Goal: Task Accomplishment & Management: Manage account settings

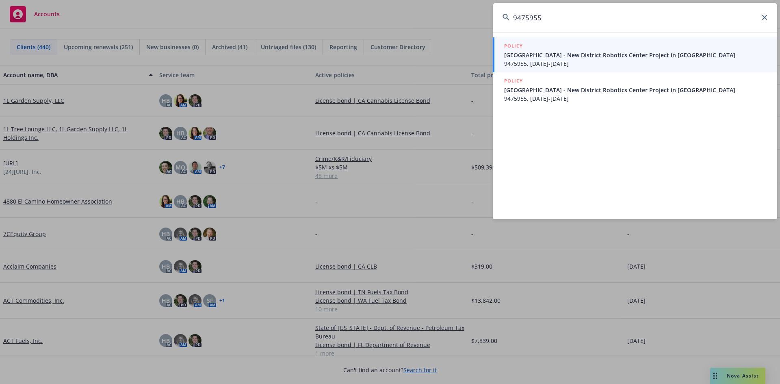
click at [554, 59] on span "Fremont Union High School District - New District Robotics Center Project in Cu…" at bounding box center [635, 55] width 263 height 9
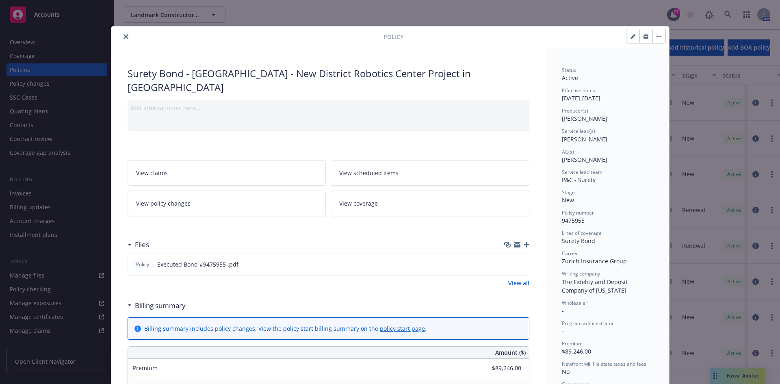
click at [626, 40] on button "button" at bounding box center [632, 36] width 13 height 13
select select "NEW"
select select "12"
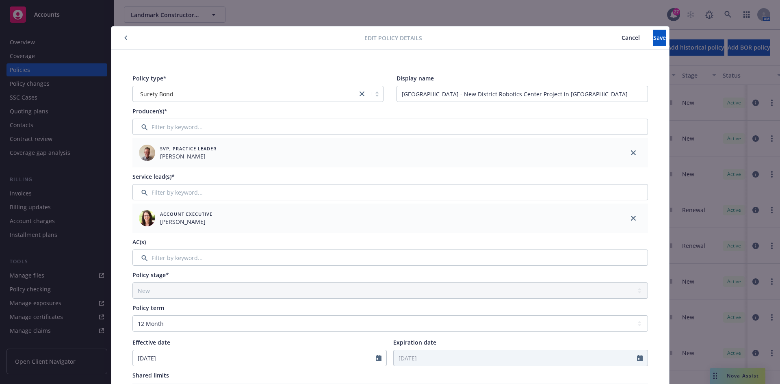
click at [125, 37] on button "button" at bounding box center [126, 38] width 10 height 10
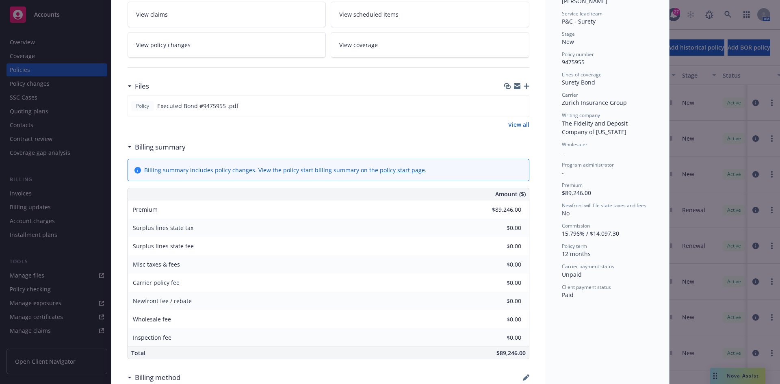
scroll to position [162, 0]
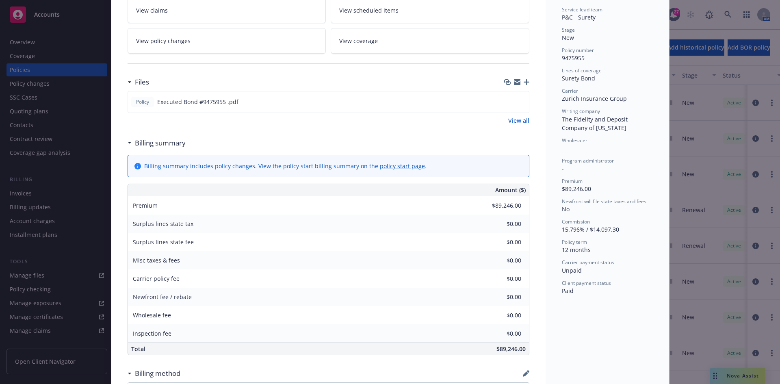
click at [524, 83] on icon "button" at bounding box center [527, 82] width 6 height 6
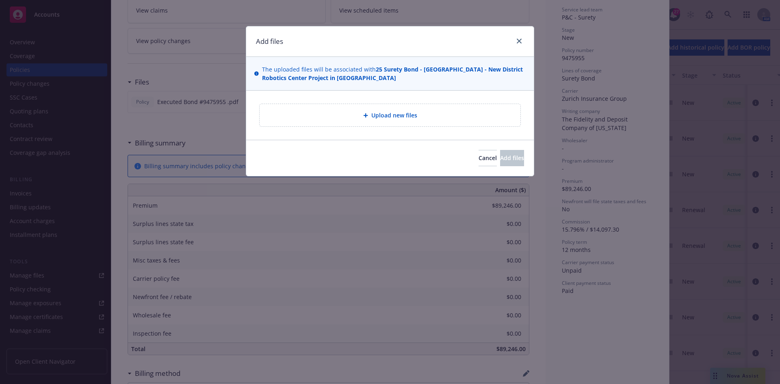
type textarea "x"
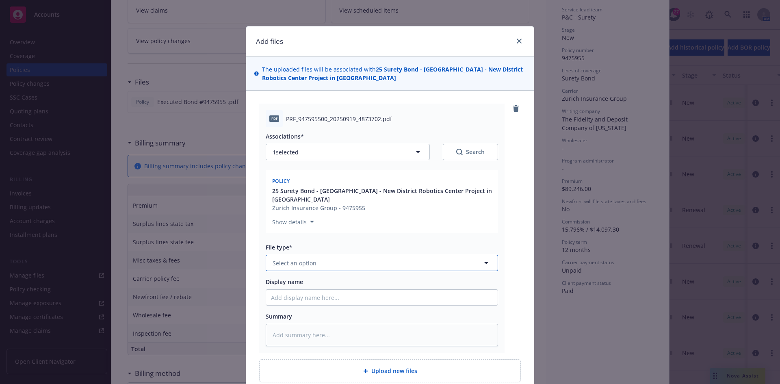
click at [285, 263] on span "Select an option" at bounding box center [295, 263] width 44 height 9
type input "Invoic"
click at [306, 312] on div "Invoice - Third Party" at bounding box center [301, 307] width 61 height 12
click at [310, 303] on input "Display name" at bounding box center [382, 297] width 232 height 15
type textarea "x"
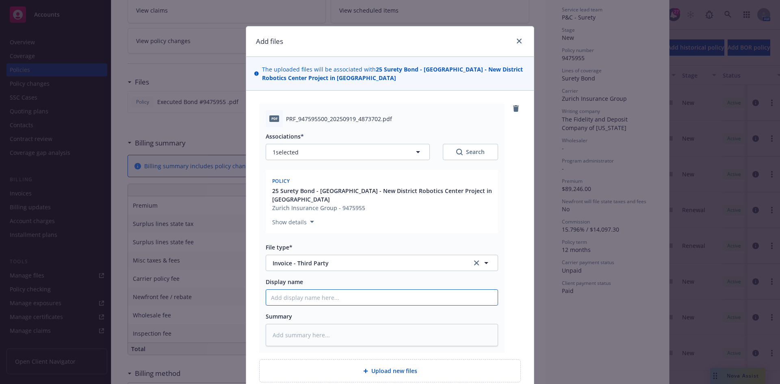
type input "Z"
type textarea "x"
type input "Zu"
type textarea "x"
type input "Zuri"
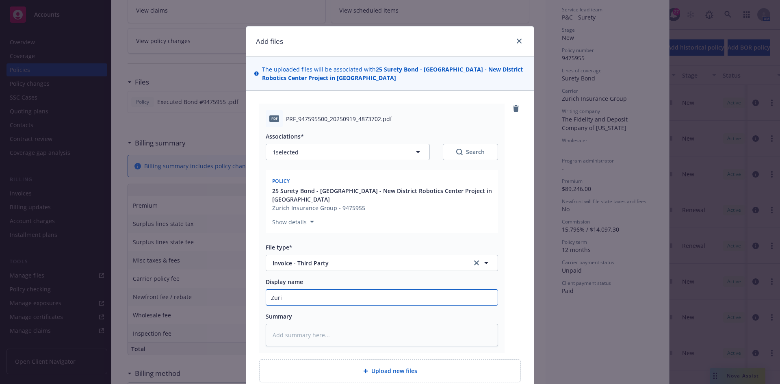
type textarea "x"
type input "Zurich"
type textarea "x"
type input "Zurich"
type textarea "x"
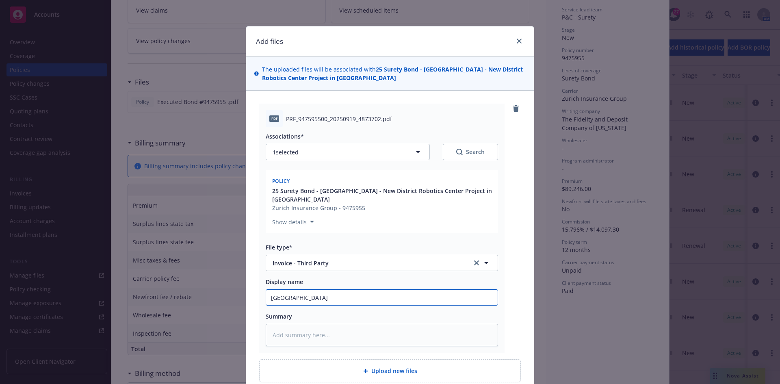
type input "Zurich I"
type textarea "x"
type input "Zurich In"
type textarea "x"
type input "Zurich Invo"
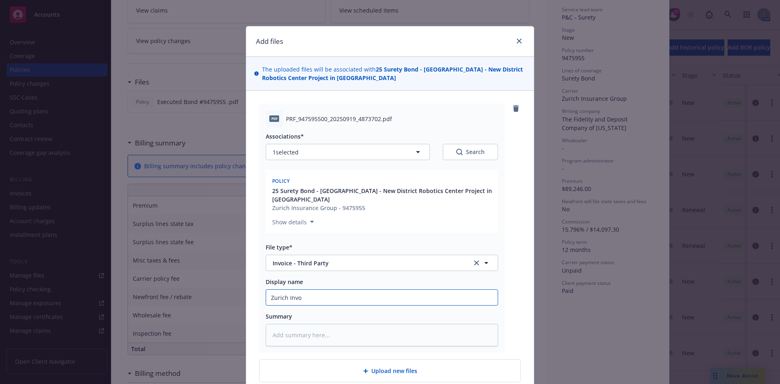
type textarea "x"
type input "Zurich Invoic"
type textarea "x"
type input "Zurich Invoice"
type textarea "x"
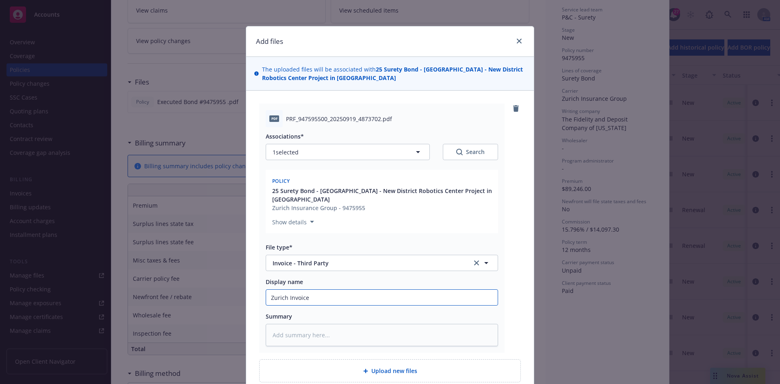
type input "Zurich Invoice"
type textarea "x"
type input "Zurich Invoice ("
type textarea "x"
type input "Zurich Invoice (B"
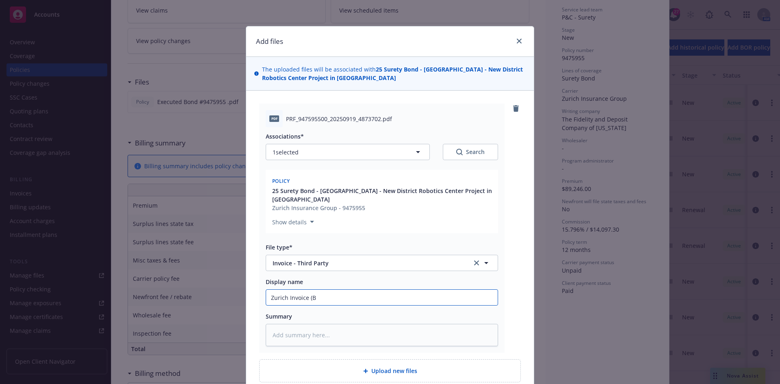
type textarea "x"
type input "Zurich Invoice (Bp"
type textarea "x"
type input "Zurich Invoice (B"
type textarea "x"
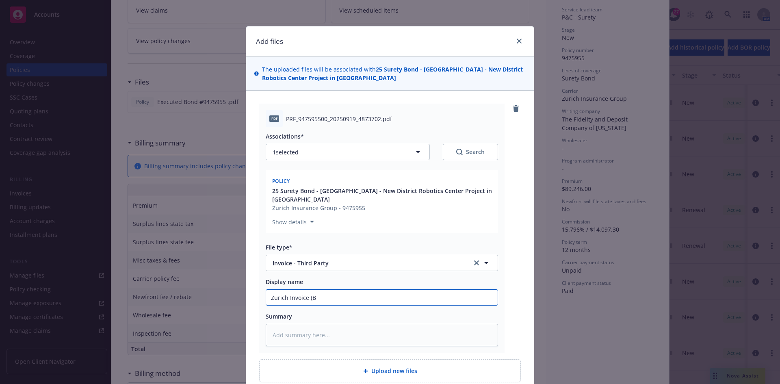
type input "Zurich Invoice (Bo"
type textarea "x"
type input "Zurich Invoice (Bon"
type textarea "x"
type input "Zurich Invoice (Bond"
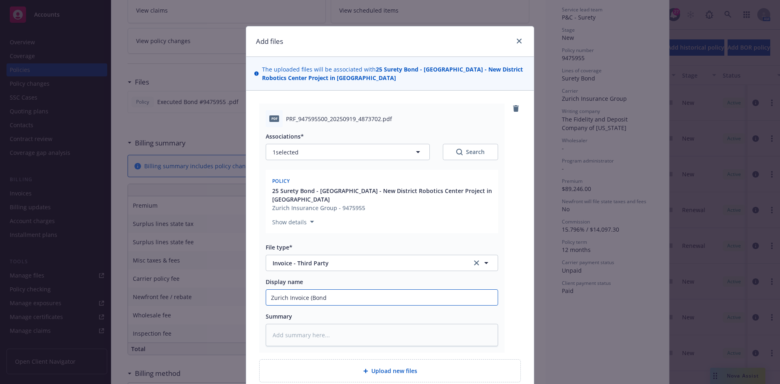
type textarea "x"
type input "Zurich Invoice (Bond W"
type textarea "x"
type input "Zurich Invoice (Bond"
type textarea "x"
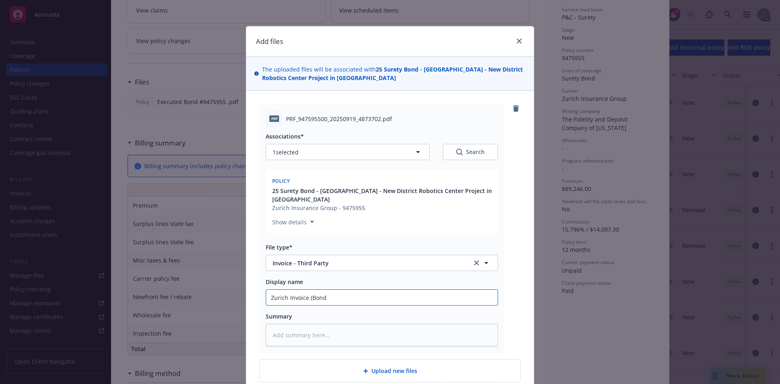
type input "Zurich Invoice (Bond #"
type textarea "x"
type input "Zurich Invoice (Bond #9"
type textarea "x"
type input "Zurich Invoice (Bond #94"
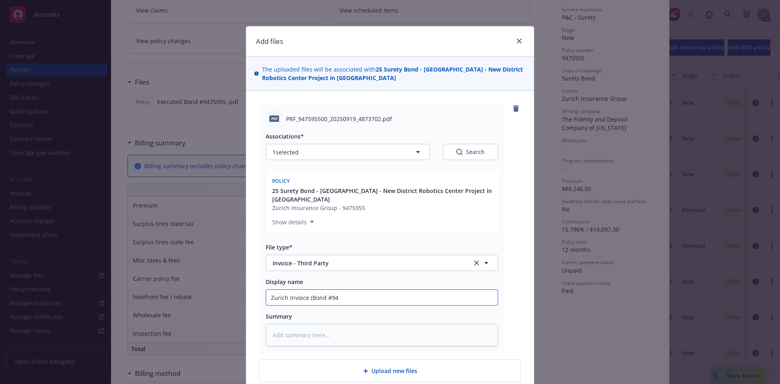
type textarea "x"
type input "Zurich Invoice (Bond #947"
type textarea "x"
type input "Zurich Invoice (Bond #9475"
type textarea "x"
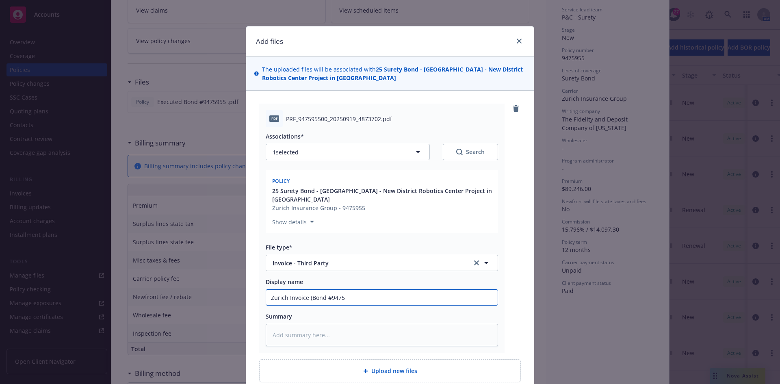
type input "Zurich Invoice (Bond #94759"
type textarea "x"
type input "Zurich Invoice (Bond #947595"
type textarea "x"
type input "Zurich Invoice (Bond #9475955"
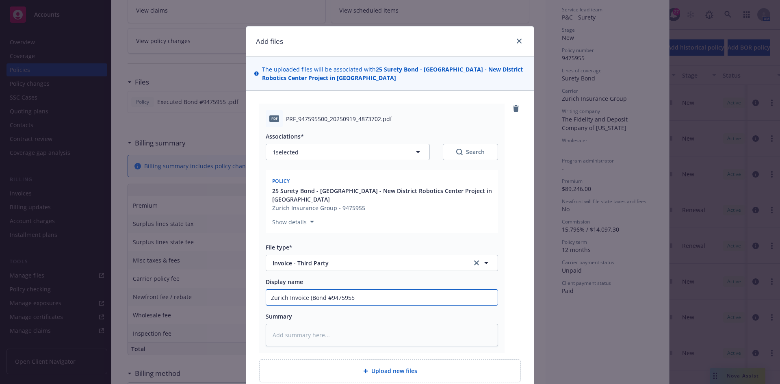
type textarea "x"
type input "Zurich Invoice (Bond #9475955)"
type textarea "x"
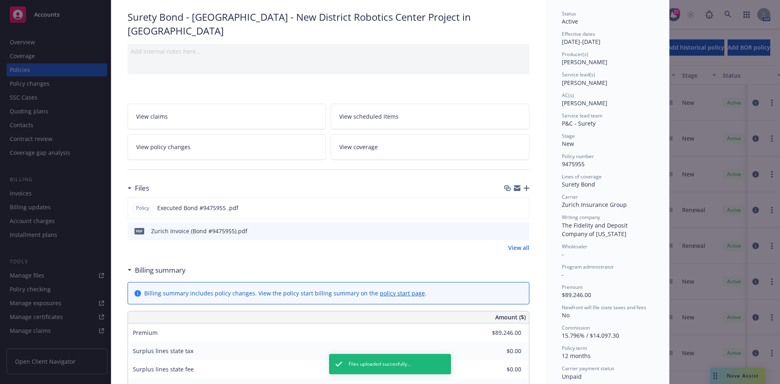
scroll to position [0, 0]
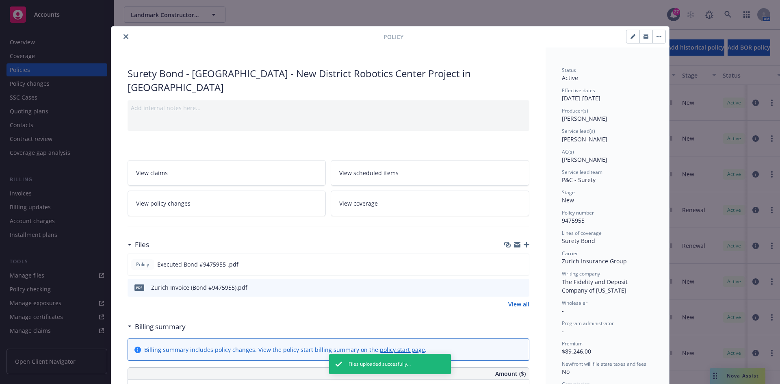
click at [118, 39] on div at bounding box center [249, 37] width 269 height 10
click at [123, 39] on button "close" at bounding box center [126, 37] width 10 height 10
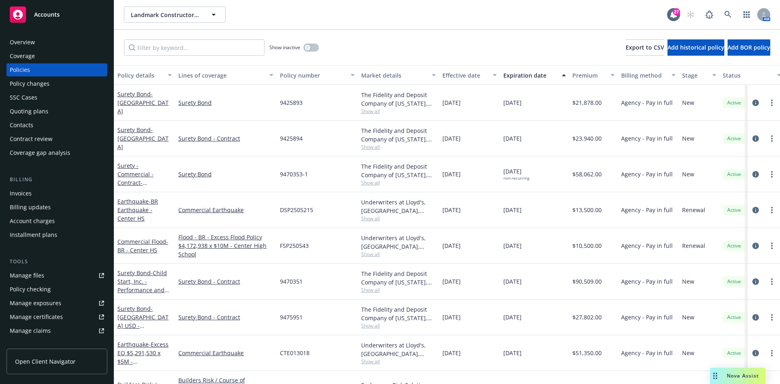
click at [30, 193] on div "Invoices" at bounding box center [21, 193] width 22 height 13
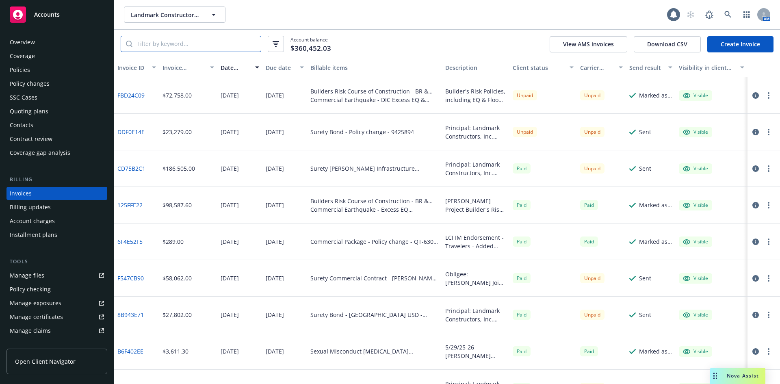
click at [197, 45] on input "search" at bounding box center [196, 43] width 128 height 15
paste input "9475955"
type input "9475955"
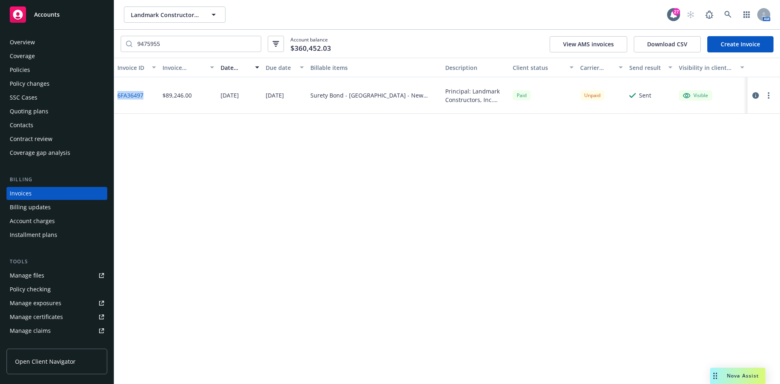
drag, startPoint x: 150, startPoint y: 98, endPoint x: 117, endPoint y: 97, distance: 32.9
click at [117, 97] on div "6FA36497" at bounding box center [136, 95] width 45 height 37
copy link "6FA36497"
click at [77, 14] on div "Accounts" at bounding box center [57, 14] width 94 height 16
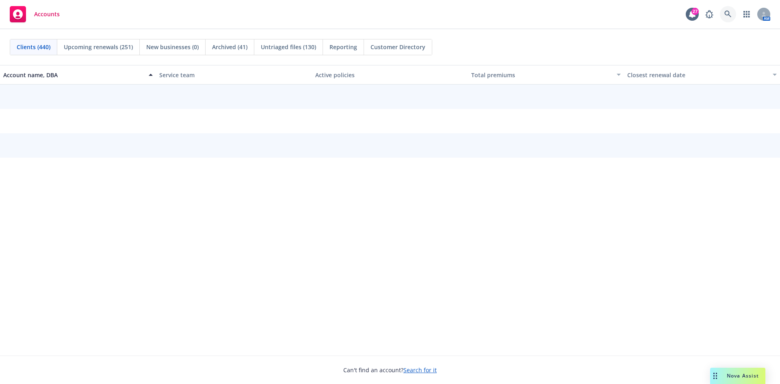
click at [723, 16] on link at bounding box center [728, 14] width 16 height 16
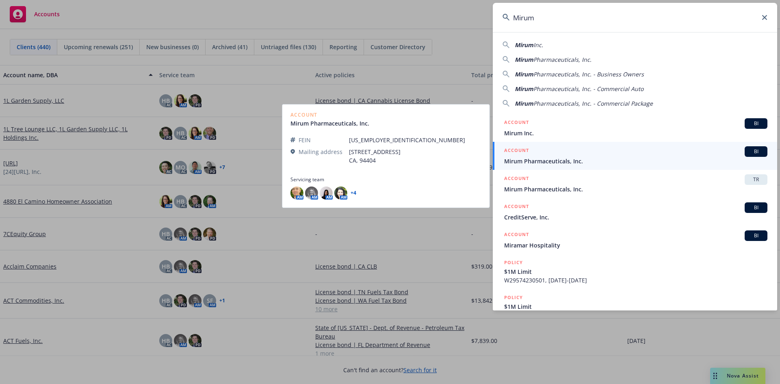
type input "Mirum"
click at [543, 162] on span "Mirum Pharmaceuticals, Inc." at bounding box center [635, 161] width 263 height 9
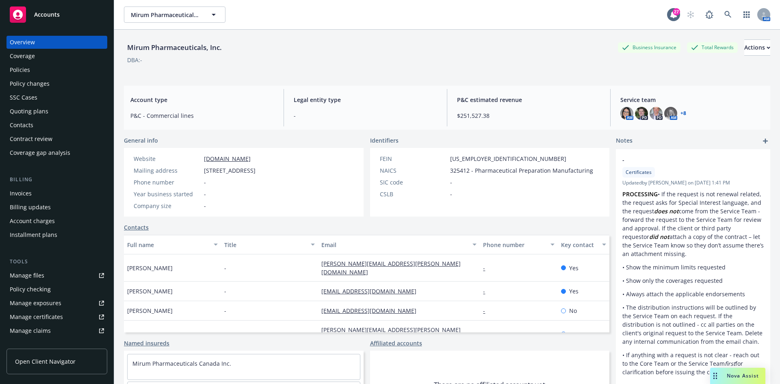
click at [65, 197] on div "Invoices" at bounding box center [57, 193] width 94 height 13
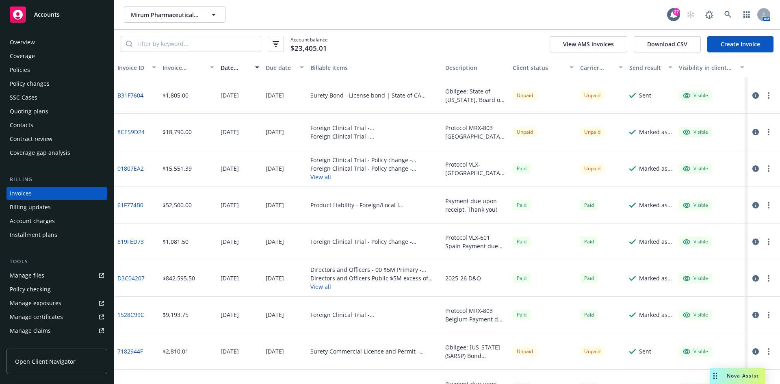
click at [167, 58] on button "Invoice amount" at bounding box center [188, 67] width 58 height 19
click at [167, 48] on input "search" at bounding box center [196, 43] width 128 height 15
type input "2625"
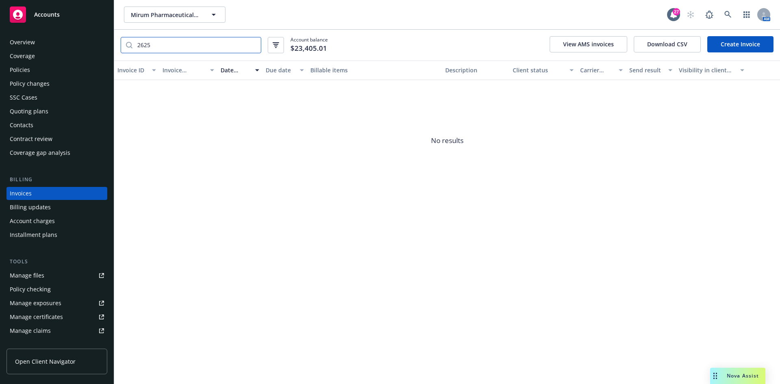
drag, startPoint x: 167, startPoint y: 44, endPoint x: 112, endPoint y: 41, distance: 54.9
click at [112, 41] on div "Accounts Overview Coverage Policies Policy changes SSC Cases Quoting plans Cont…" at bounding box center [390, 192] width 780 height 384
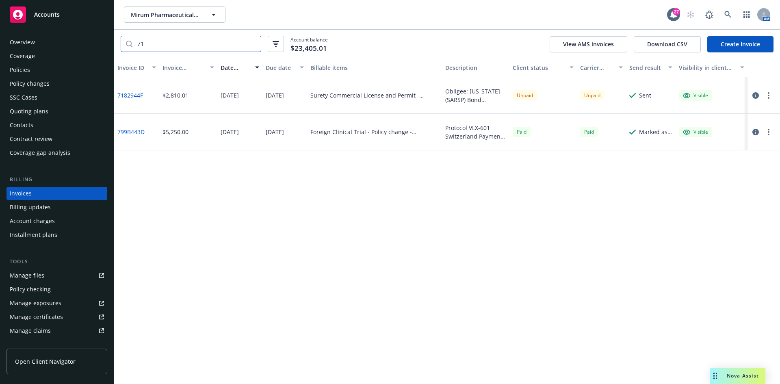
type input "7"
type input "857459"
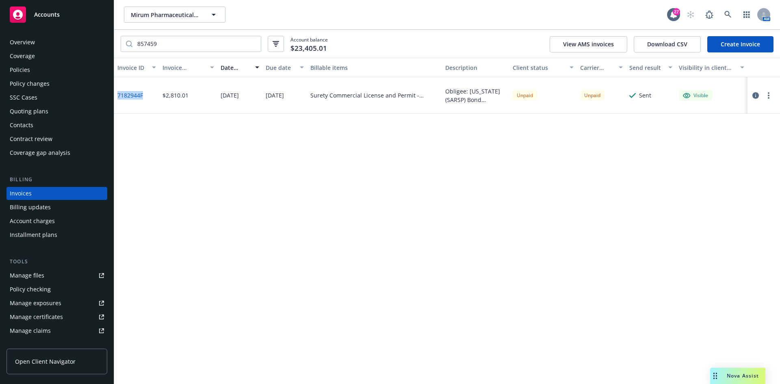
drag, startPoint x: 149, startPoint y: 96, endPoint x: 115, endPoint y: 97, distance: 34.9
click at [115, 97] on div "7182944F" at bounding box center [136, 95] width 45 height 37
copy link "7182944F"
click at [137, 99] on link "7182944F" at bounding box center [130, 95] width 26 height 9
click at [768, 91] on button "button" at bounding box center [769, 96] width 10 height 10
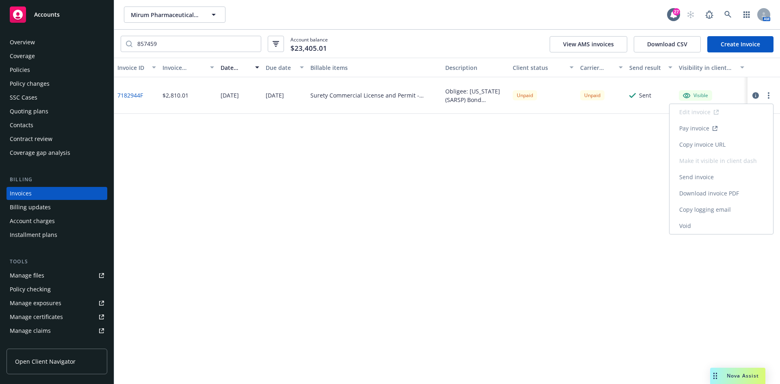
click at [691, 199] on link "Download invoice PDF" at bounding box center [721, 193] width 104 height 16
click at [137, 100] on div "7182944F" at bounding box center [136, 95] width 45 height 37
click at [136, 98] on link "7182944F" at bounding box center [130, 95] width 26 height 9
click at [154, 18] on span "Mirum Pharmaceuticals, Inc." at bounding box center [166, 15] width 70 height 9
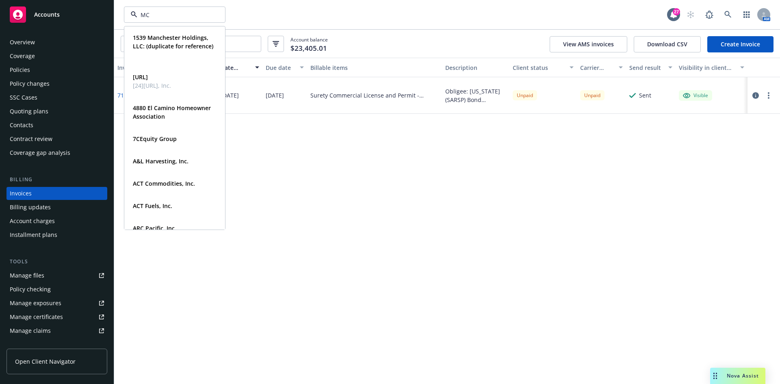
type input "MCH"
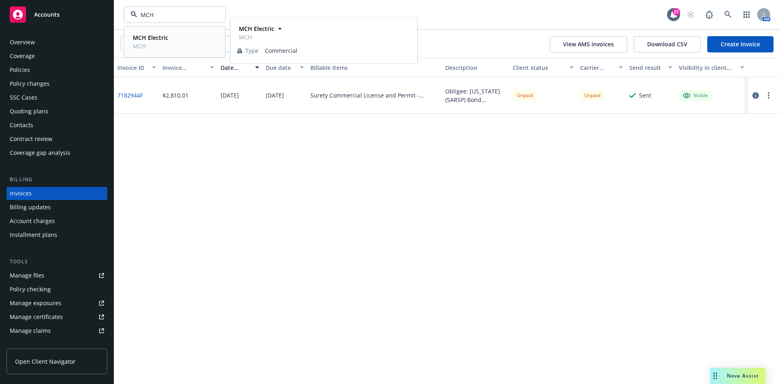
click at [157, 30] on div "MCH Electric MCH Type Commercial" at bounding box center [175, 42] width 100 height 30
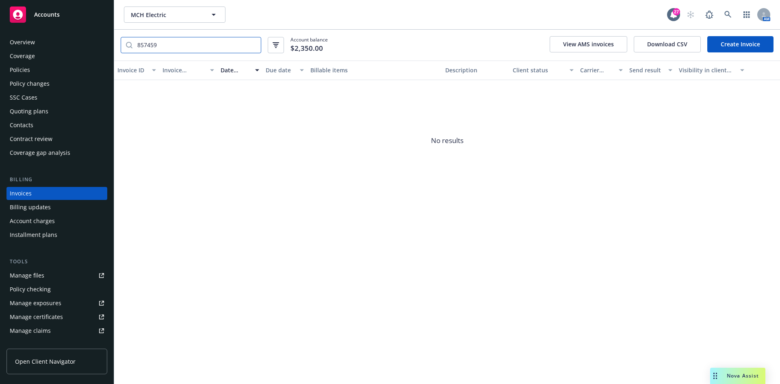
click at [152, 48] on input "857459" at bounding box center [196, 44] width 128 height 15
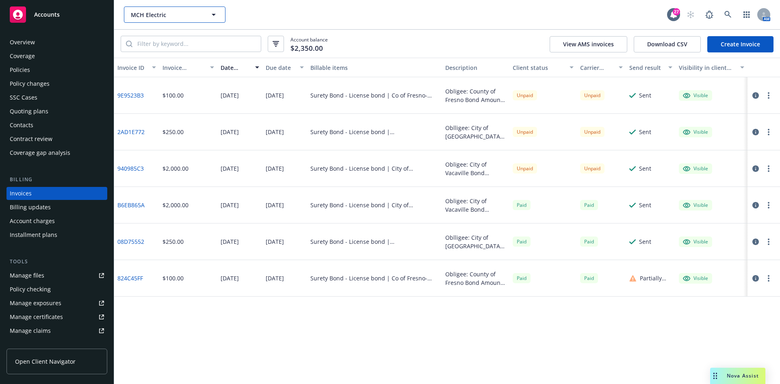
click at [148, 12] on span "MCH Electric" at bounding box center [166, 15] width 70 height 9
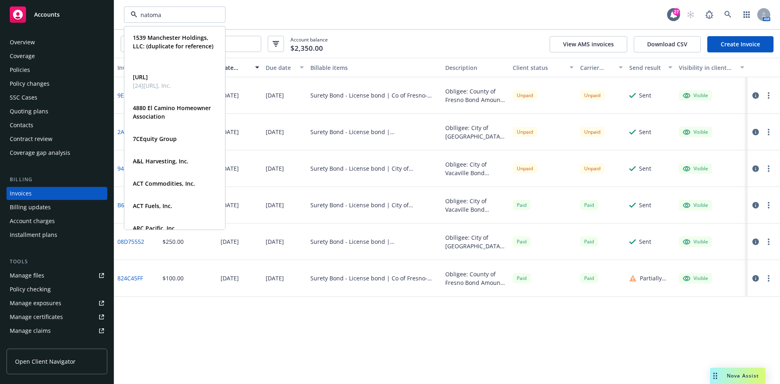
type input "natomas"
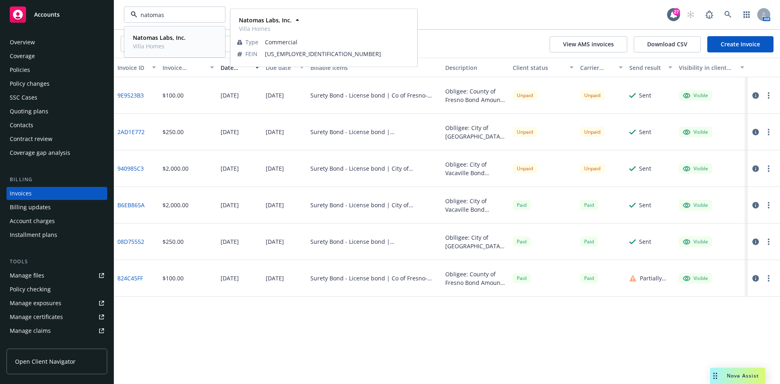
click at [156, 44] on span "Villa Homes" at bounding box center [159, 46] width 53 height 9
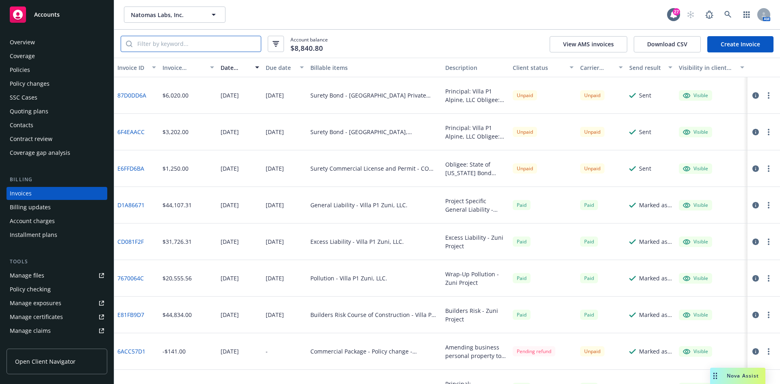
click at [176, 46] on input "search" at bounding box center [196, 43] width 128 height 15
type input "5"
type input "251"
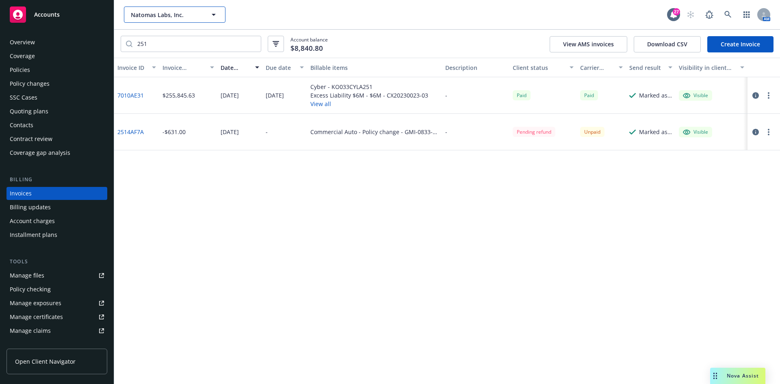
click at [152, 14] on span "Natomas Labs, Inc." at bounding box center [166, 15] width 70 height 9
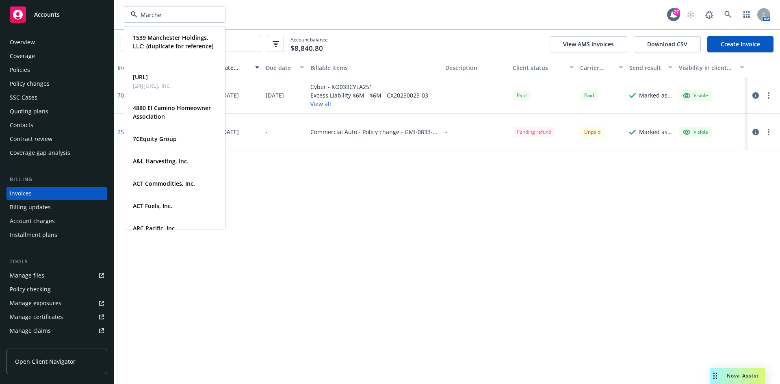
type input "Marchet"
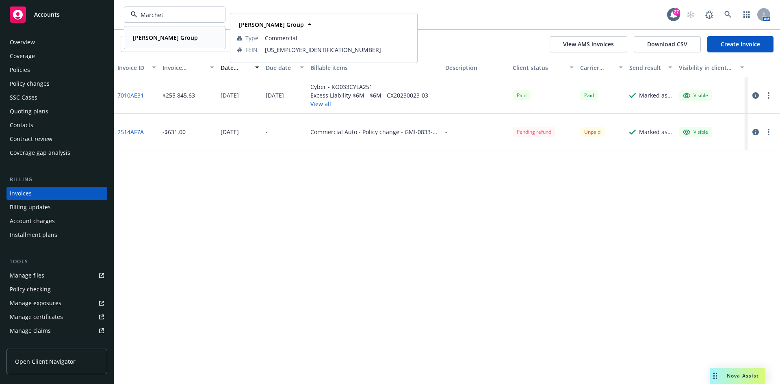
click at [191, 39] on div "Marchetti Group" at bounding box center [175, 38] width 90 height 12
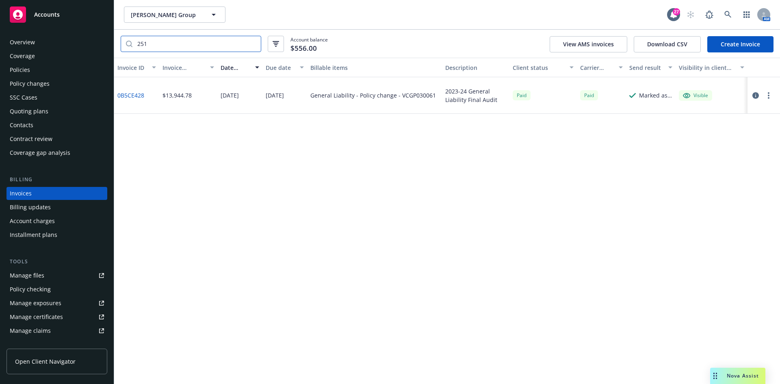
click at [240, 49] on input "251" at bounding box center [196, 43] width 128 height 15
click at [252, 43] on input "251" at bounding box center [196, 43] width 128 height 15
click at [268, 44] on button "button" at bounding box center [276, 44] width 16 height 16
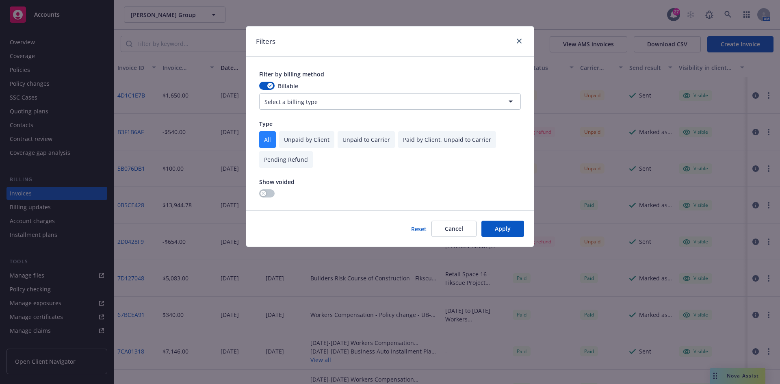
click at [313, 139] on input "checkbox" at bounding box center [306, 139] width 55 height 17
checkbox input "true"
click at [274, 143] on input "checkbox" at bounding box center [267, 139] width 17 height 17
checkbox input "true"
checkbox input "false"
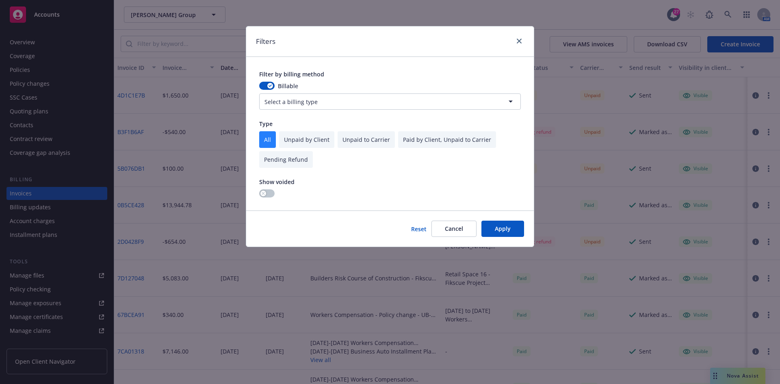
click at [487, 227] on button "Apply" at bounding box center [502, 229] width 43 height 16
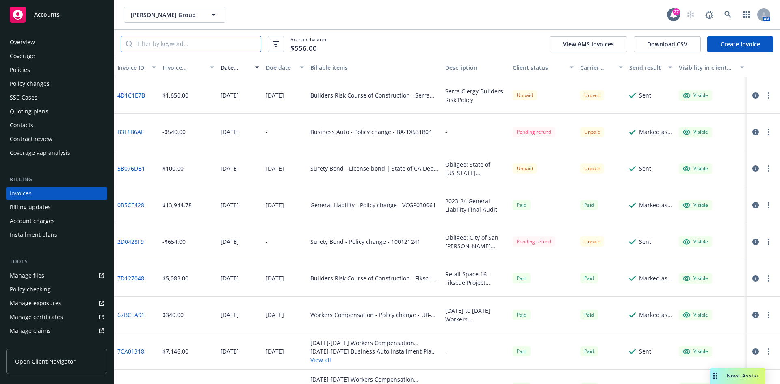
click at [233, 44] on input "search" at bounding box center [196, 43] width 128 height 15
type input "Surety"
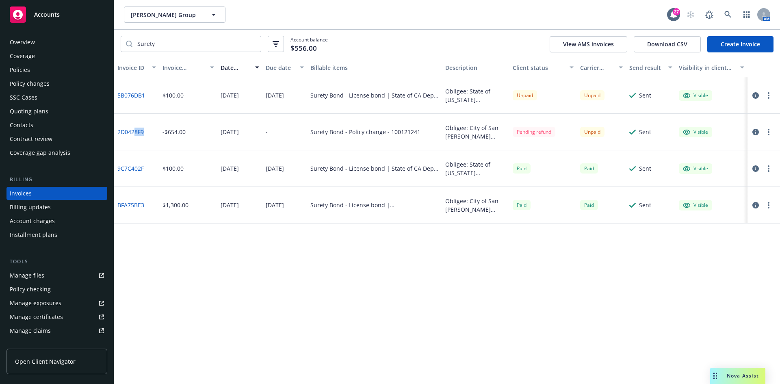
drag, startPoint x: 145, startPoint y: 134, endPoint x: 134, endPoint y: 134, distance: 11.4
click at [134, 134] on div "2D0428F9" at bounding box center [136, 132] width 45 height 37
click at [135, 98] on link "5B076DB1" at bounding box center [131, 95] width 28 height 9
drag, startPoint x: 748, startPoint y: 132, endPoint x: 752, endPoint y: 132, distance: 4.5
click at [748, 132] on div at bounding box center [763, 132] width 32 height 37
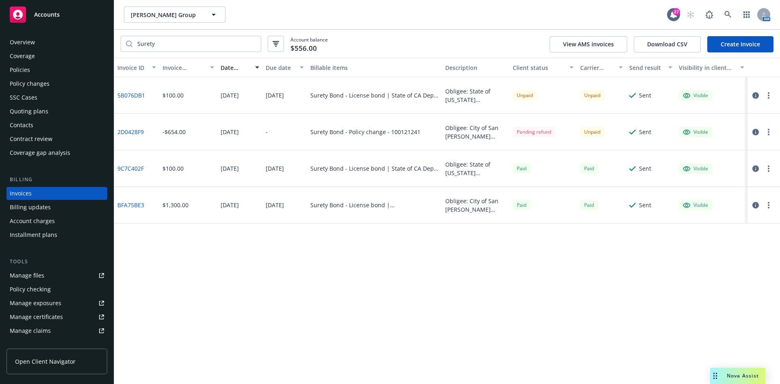
click at [753, 132] on icon "button" at bounding box center [755, 132] width 6 height 6
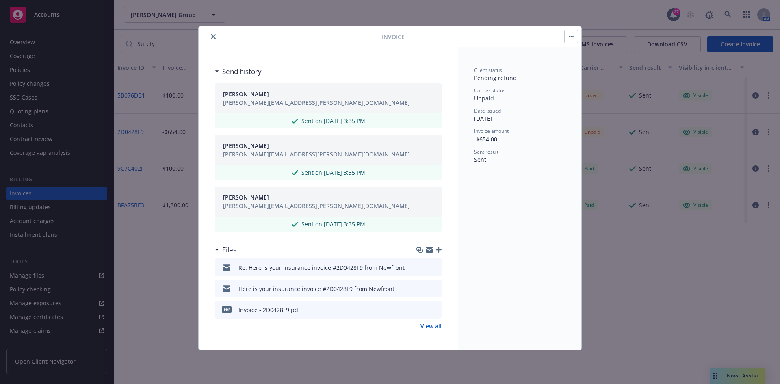
scroll to position [279, 0]
click at [313, 266] on div "Re: Here is your insurance invoice #2D0428F9 from Newfront" at bounding box center [321, 267] width 166 height 9
click at [418, 270] on button at bounding box center [421, 267] width 6 height 9
click at [417, 264] on icon "download file" at bounding box center [420, 267] width 6 height 6
click at [215, 36] on icon "close" at bounding box center [213, 36] width 5 height 5
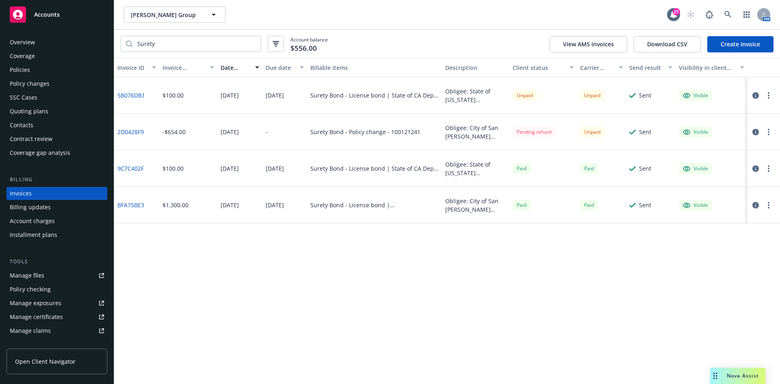
click at [773, 134] on div at bounding box center [762, 132] width 23 height 10
click at [771, 133] on button "button" at bounding box center [769, 132] width 10 height 10
click at [727, 225] on link "Download invoice PDF" at bounding box center [721, 230] width 104 height 16
click at [180, 20] on button "Marchetti Group" at bounding box center [175, 14] width 102 height 16
click at [64, 15] on div "Accounts" at bounding box center [57, 14] width 94 height 16
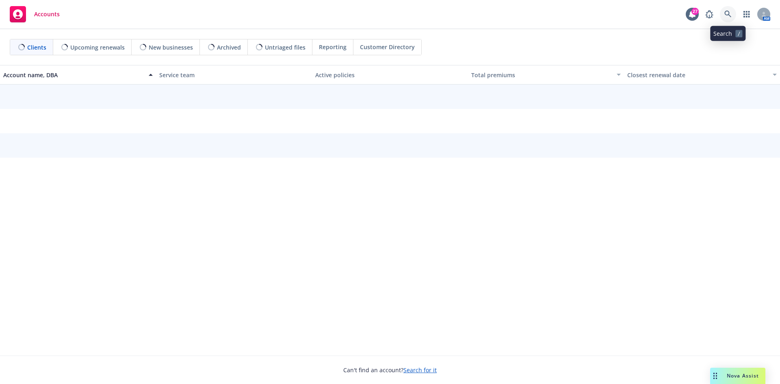
click at [732, 10] on link at bounding box center [728, 14] width 16 height 16
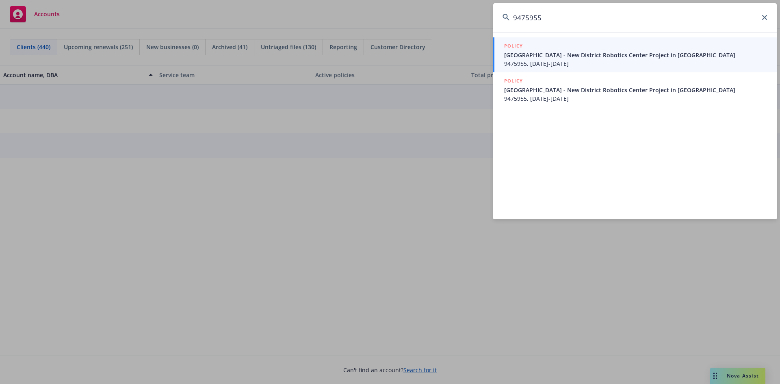
type input "9475955"
click at [548, 59] on span "Fremont Union High School District - New District Robotics Center Project in Cu…" at bounding box center [635, 55] width 263 height 9
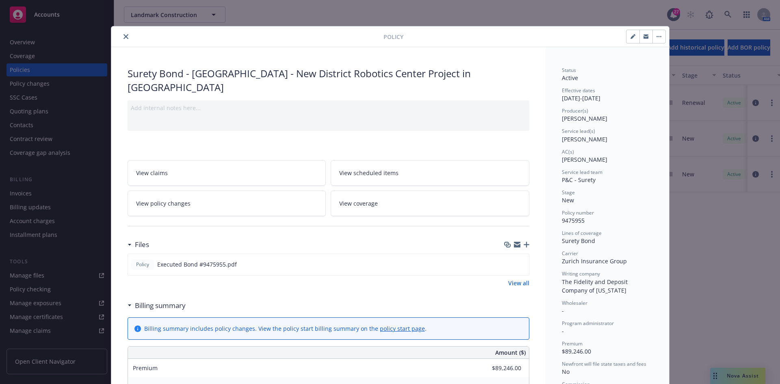
click at [123, 38] on icon "close" at bounding box center [125, 36] width 5 height 5
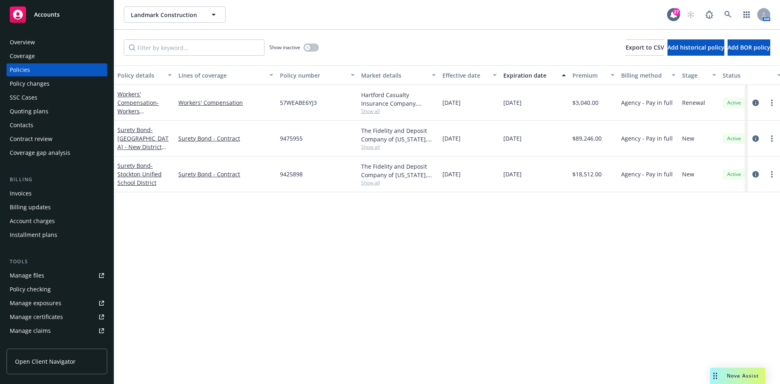
click at [27, 190] on div "Invoices" at bounding box center [21, 193] width 22 height 13
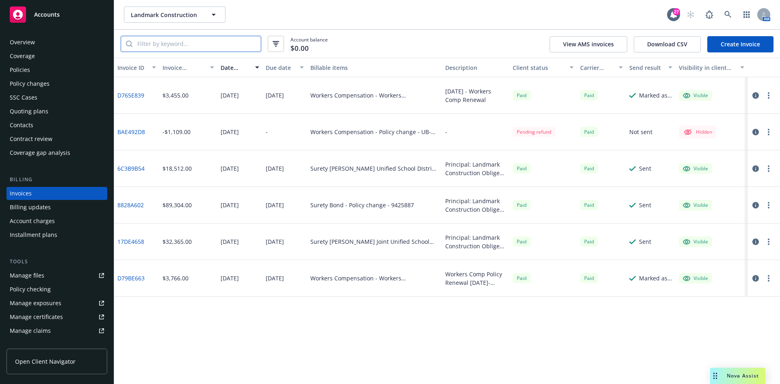
click at [168, 46] on input "search" at bounding box center [196, 43] width 128 height 15
paste input "9475955"
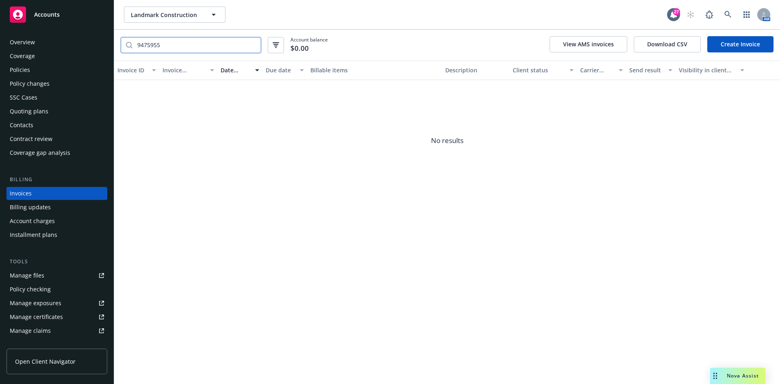
click at [168, 46] on input "9475955" at bounding box center [196, 44] width 128 height 15
type input "9475955"
click at [173, 44] on input "9475955" at bounding box center [196, 44] width 128 height 15
click at [63, 18] on div "Accounts" at bounding box center [57, 14] width 94 height 16
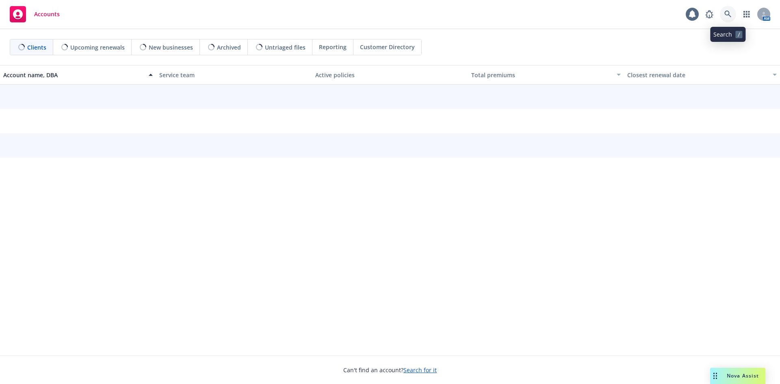
click at [728, 11] on icon at bounding box center [727, 14] width 7 height 7
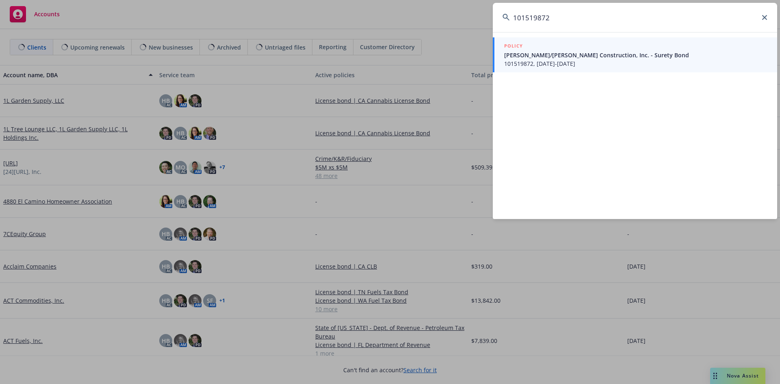
type input "101519872"
click at [630, 55] on span "Elliott/Drinkward Construction, Inc. - Surety Bond" at bounding box center [635, 55] width 263 height 9
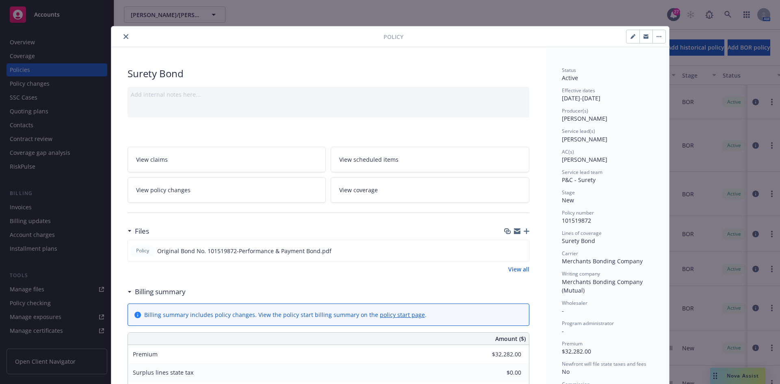
click at [628, 33] on button "button" at bounding box center [632, 36] width 13 height 13
select select "NEW"
select select "12"
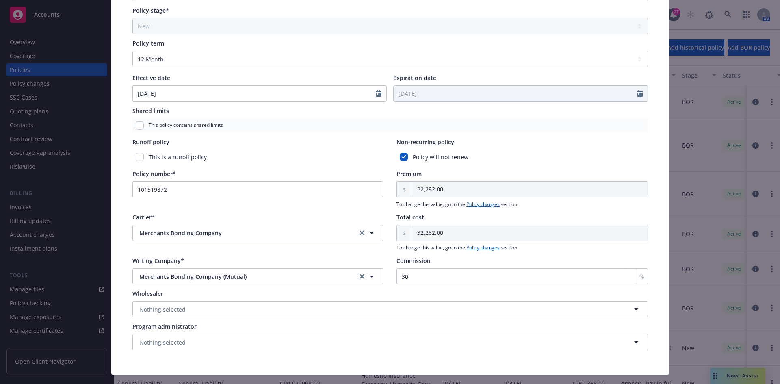
scroll to position [281, 0]
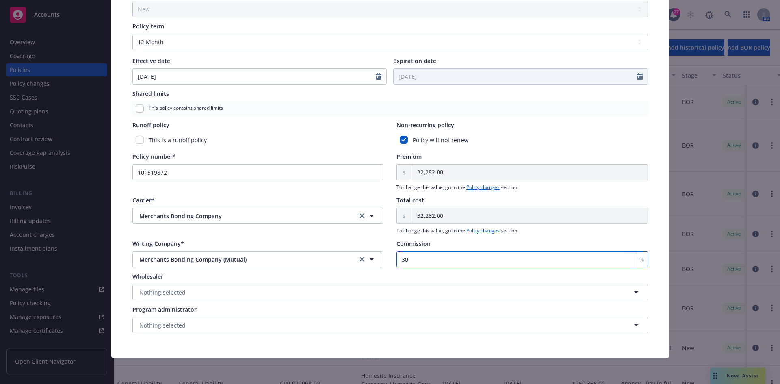
click at [407, 261] on input "30" at bounding box center [521, 259] width 251 height 16
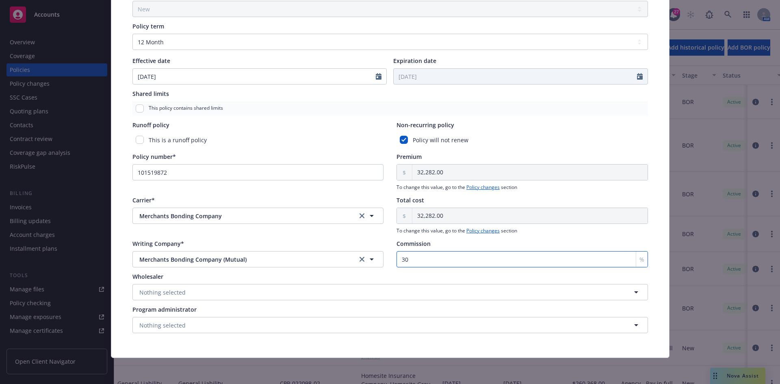
click at [407, 261] on input "30" at bounding box center [521, 259] width 251 height 16
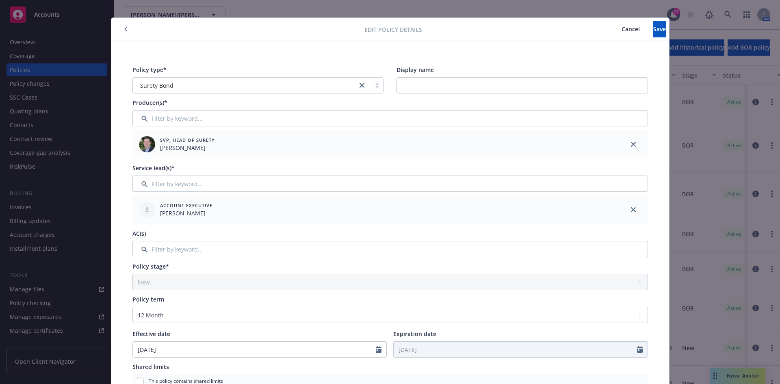
scroll to position [0, 0]
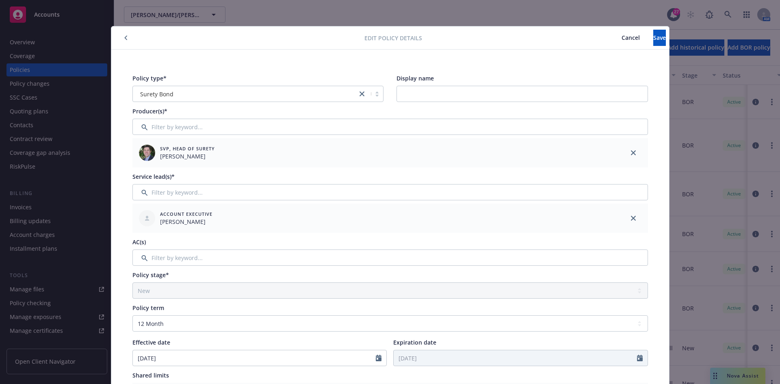
click at [124, 39] on icon "button" at bounding box center [125, 37] width 3 height 5
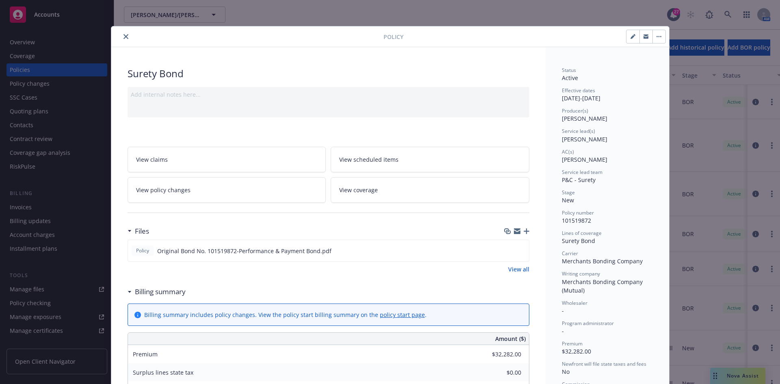
click at [629, 41] on button "button" at bounding box center [632, 36] width 13 height 13
select select "NEW"
select select "12"
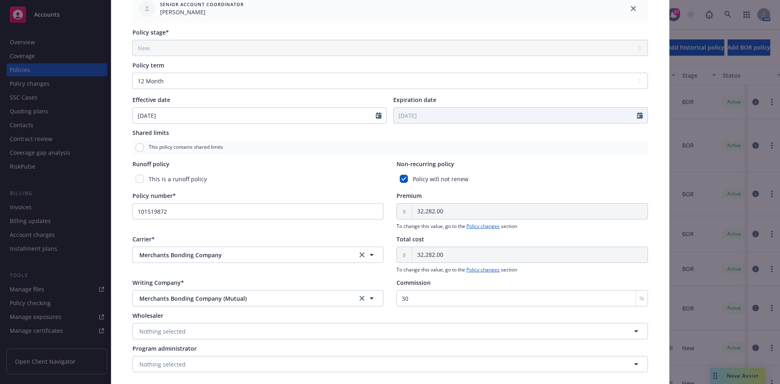
scroll to position [314, 0]
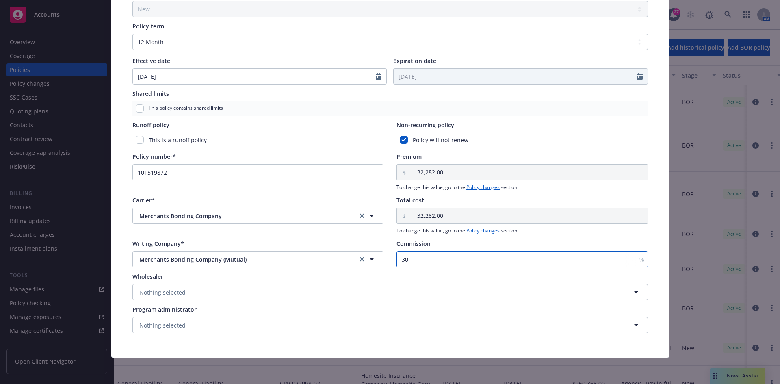
click at [417, 254] on input "30" at bounding box center [521, 259] width 251 height 16
click at [417, 256] on input "30" at bounding box center [521, 259] width 251 height 16
click at [423, 253] on input "30" at bounding box center [521, 259] width 251 height 16
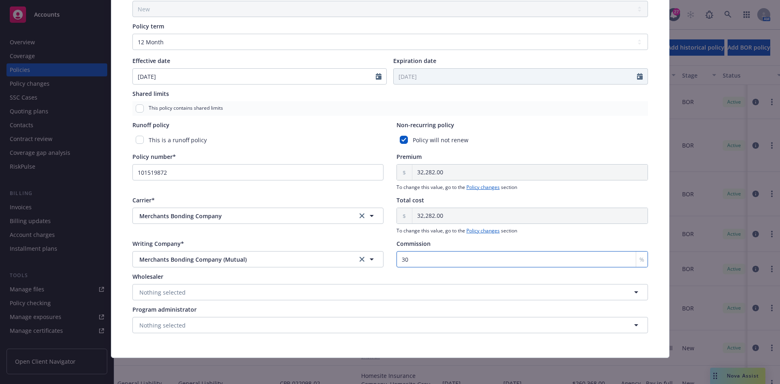
click at [423, 253] on input "30" at bounding box center [521, 259] width 251 height 16
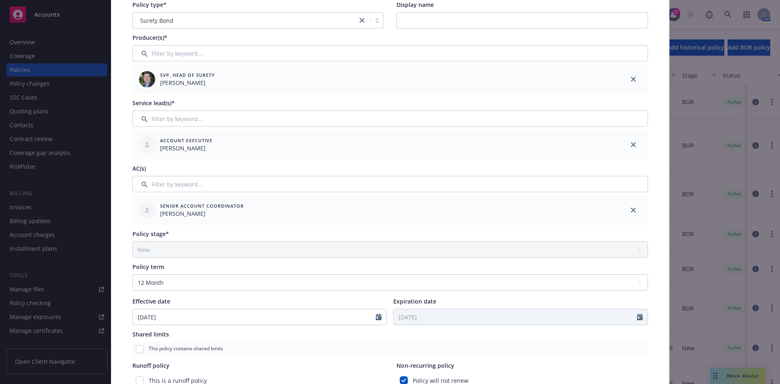
scroll to position [0, 0]
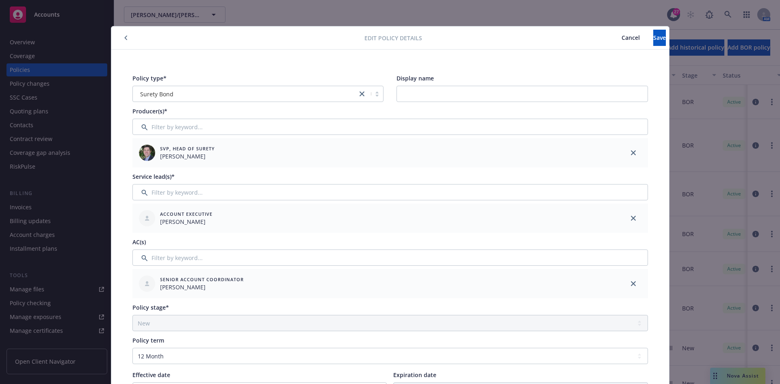
click at [124, 37] on icon "button" at bounding box center [125, 37] width 3 height 5
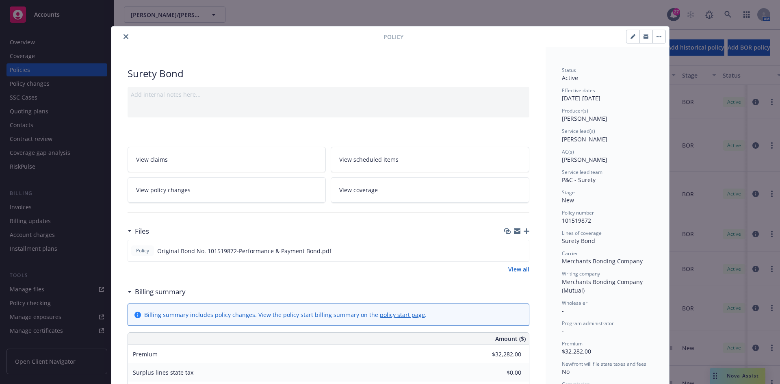
click at [622, 40] on div at bounding box center [534, 37] width 262 height 14
click at [626, 37] on button "button" at bounding box center [632, 36] width 13 height 13
select select "NEW"
select select "12"
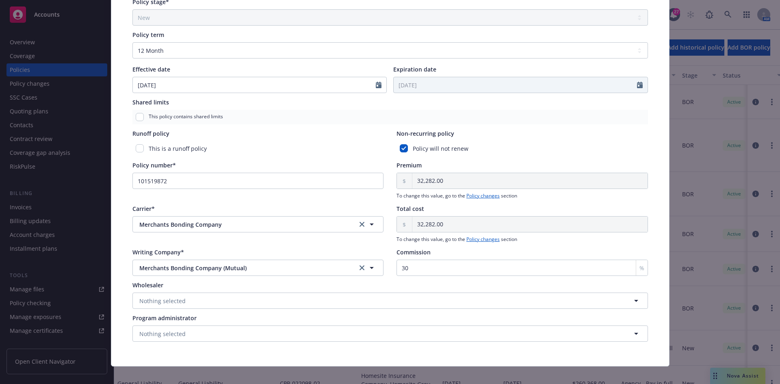
scroll to position [314, 0]
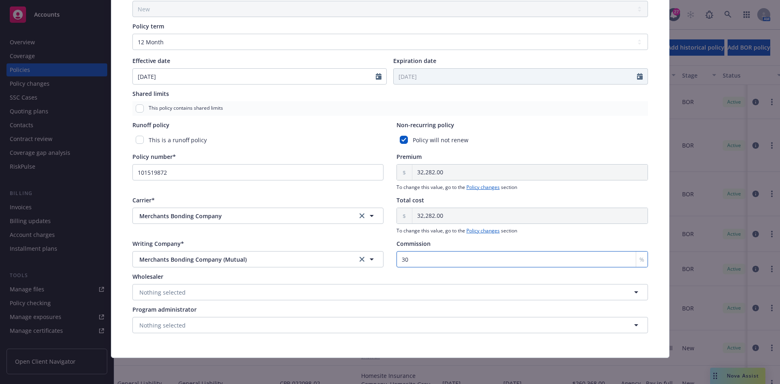
click at [410, 264] on input "30" at bounding box center [521, 259] width 251 height 16
type input "26"
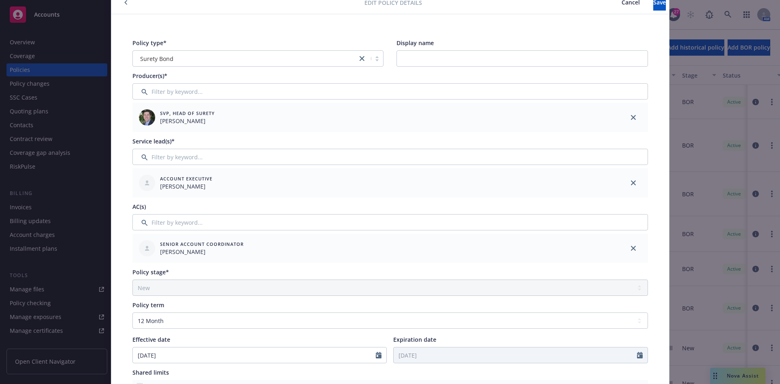
scroll to position [0, 0]
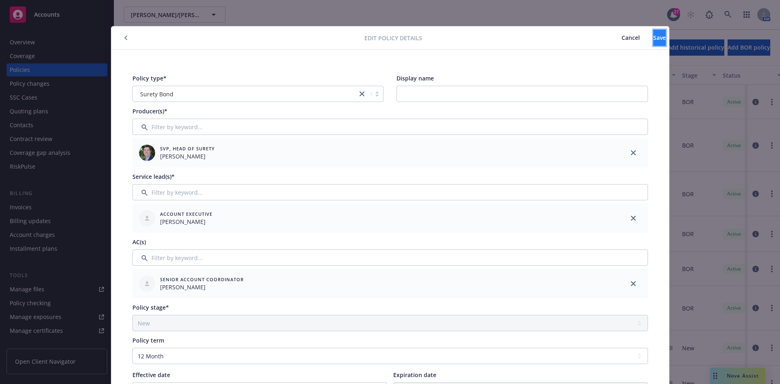
click at [653, 41] on span "Save" at bounding box center [659, 38] width 13 height 8
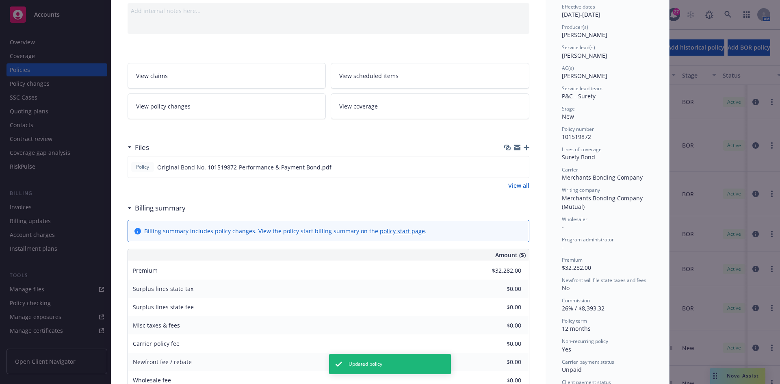
scroll to position [122, 0]
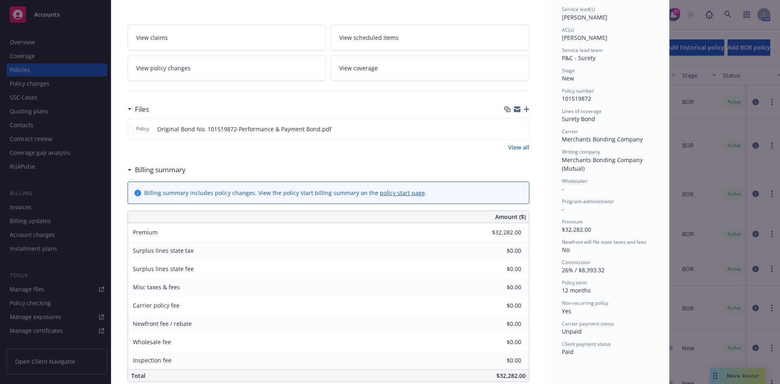
click at [736, 380] on div "Policy Surety Bond Add internal notes here... View claims View scheduled items …" at bounding box center [390, 192] width 780 height 384
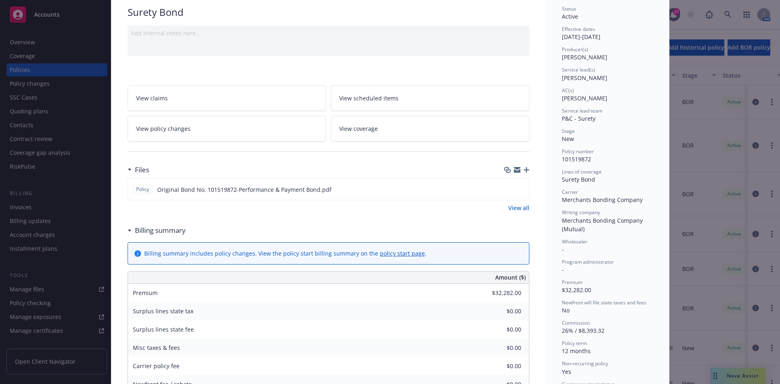
scroll to position [0, 0]
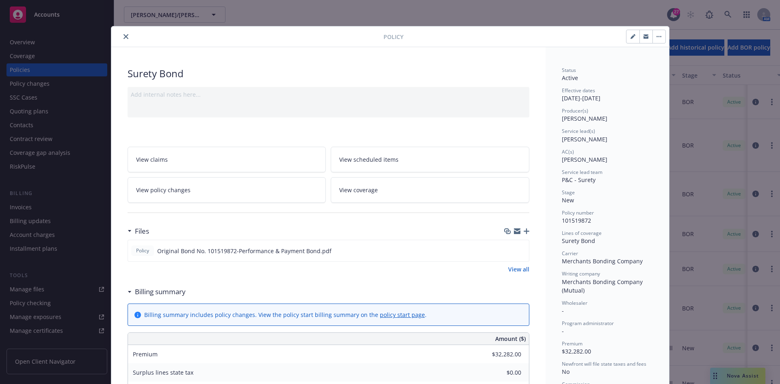
click at [630, 36] on icon "button" at bounding box center [632, 36] width 5 height 5
select select "NEW"
select select "12"
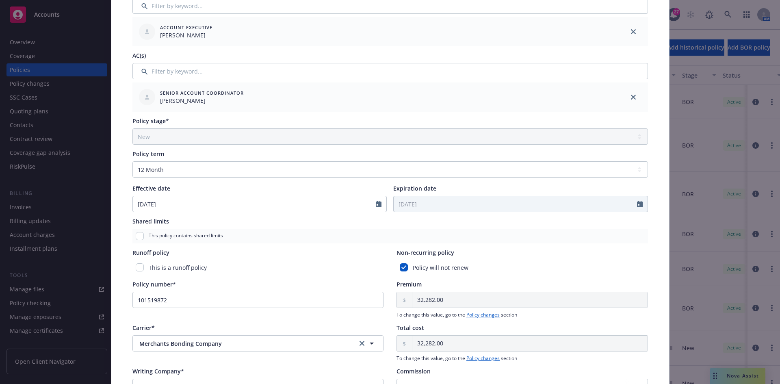
scroll to position [314, 0]
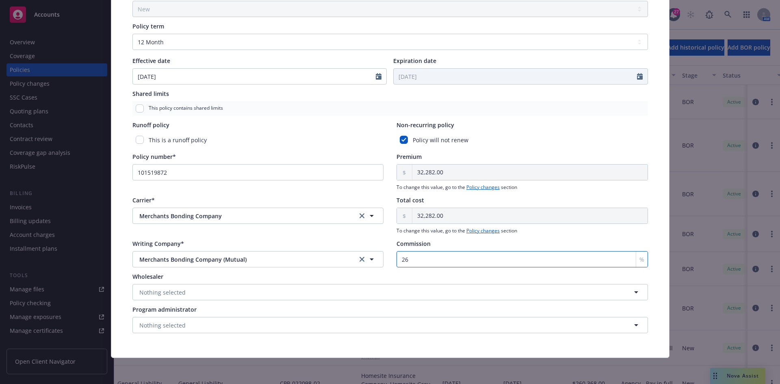
click at [417, 260] on input "26" at bounding box center [521, 259] width 251 height 16
type input "26.43"
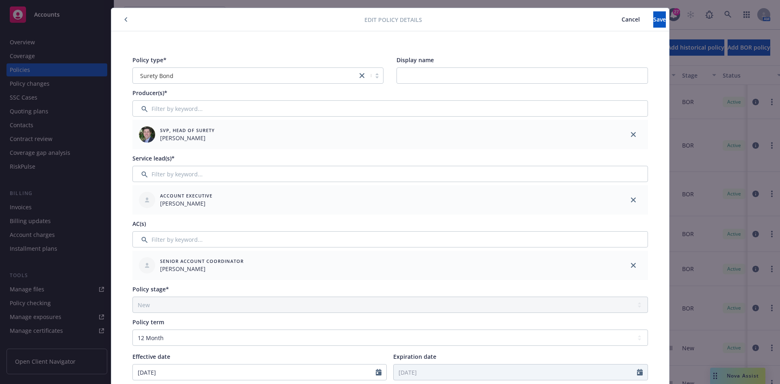
scroll to position [0, 0]
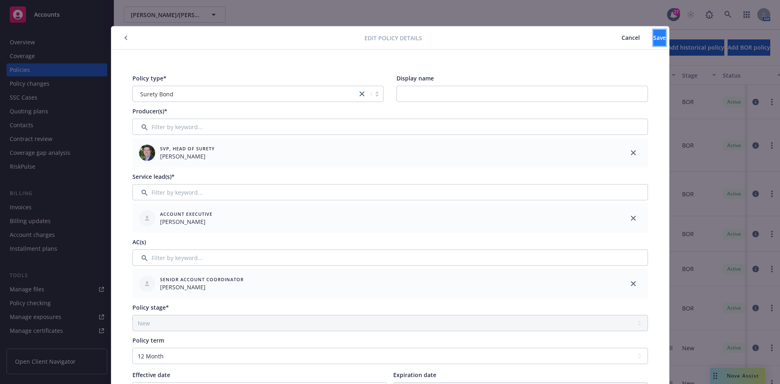
click at [653, 45] on button "Save" at bounding box center [659, 38] width 13 height 16
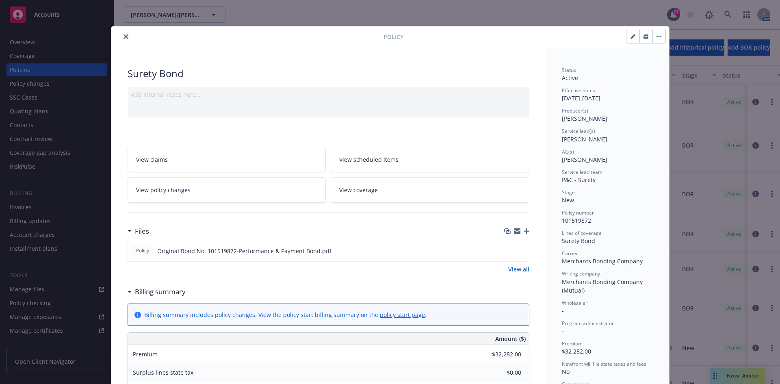
click at [121, 36] on button "close" at bounding box center [126, 37] width 10 height 10
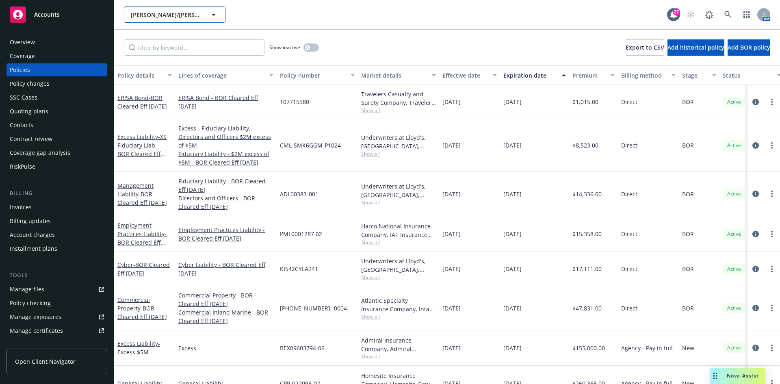
click at [178, 17] on span "Elliott/Drinkward Construction, Inc." at bounding box center [166, 15] width 70 height 9
type input "Natural Green"
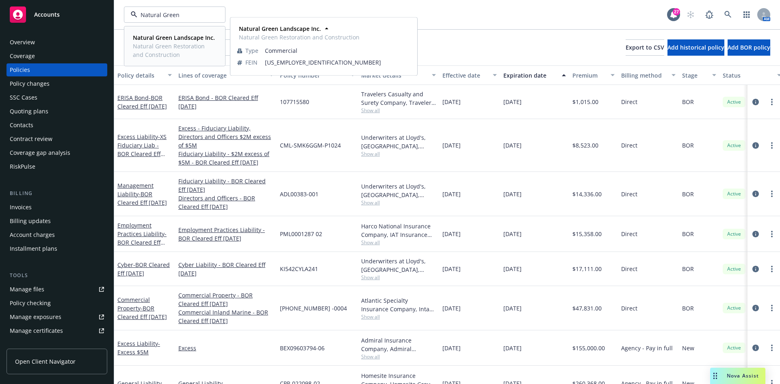
click at [175, 45] on span "Natural Green Restoration and Construction" at bounding box center [174, 50] width 82 height 17
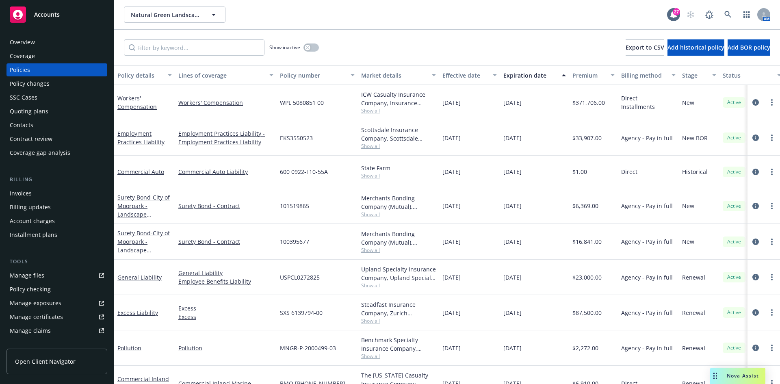
click at [23, 193] on div "Invoices" at bounding box center [21, 193] width 22 height 13
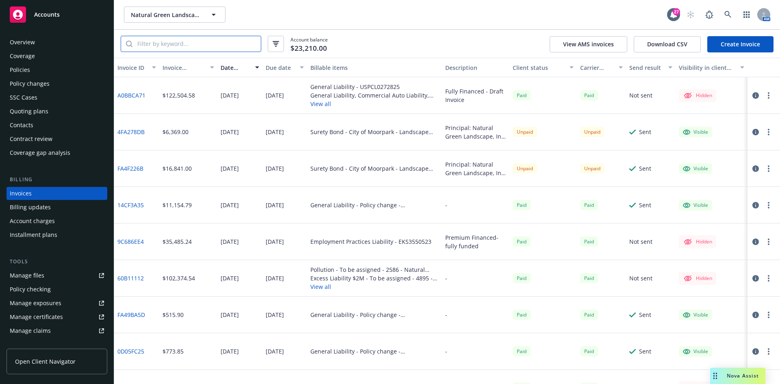
click at [186, 43] on input "search" at bounding box center [196, 43] width 128 height 15
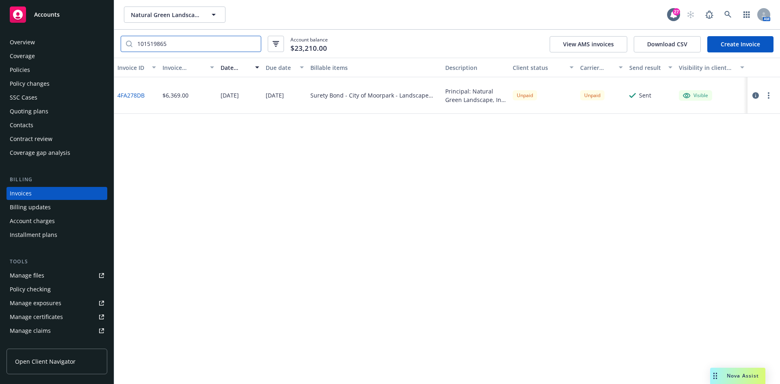
type input "101519865"
drag, startPoint x: 146, startPoint y: 95, endPoint x: 117, endPoint y: 97, distance: 29.0
click at [117, 97] on div "4FA278DB" at bounding box center [136, 95] width 45 height 37
copy link "4FA278DB"
click at [34, 126] on div "Contacts" at bounding box center [57, 125] width 94 height 13
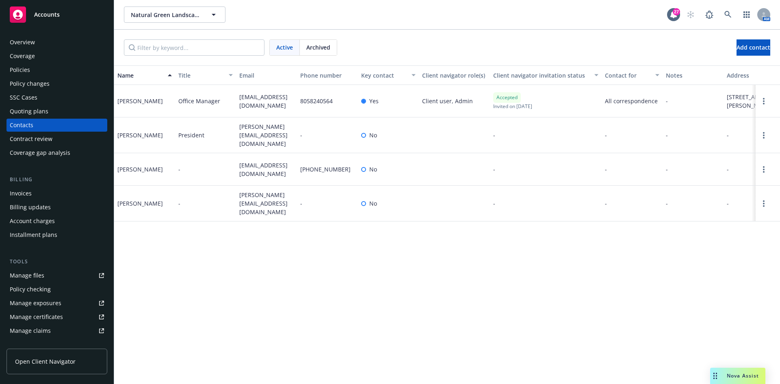
click at [77, 194] on div "Invoices" at bounding box center [57, 193] width 94 height 13
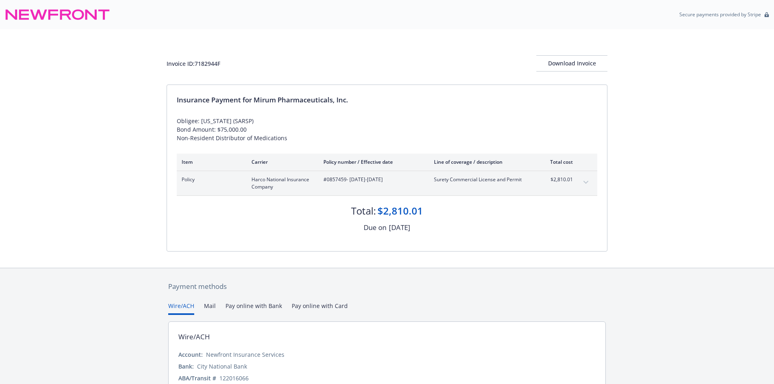
click at [325, 179] on span "#0857459 - [DATE]-[DATE]" at bounding box center [371, 179] width 97 height 7
click at [327, 179] on span "#0857459 - [DATE]-[DATE]" at bounding box center [371, 179] width 97 height 7
copy span "0857459"
click at [584, 180] on button "expand content" at bounding box center [585, 182] width 13 height 13
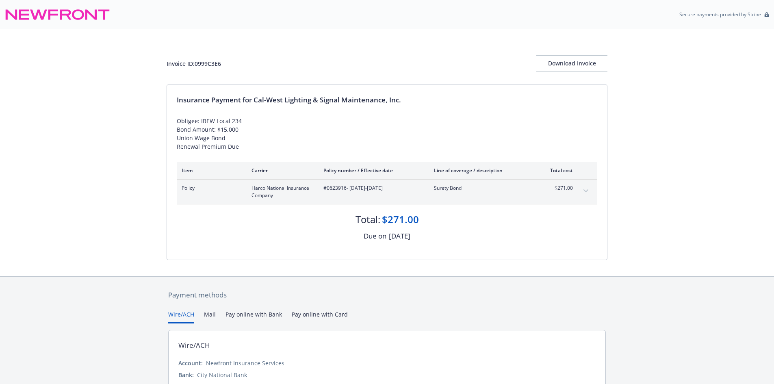
click at [208, 68] on div "Invoice ID: 0999C3E6 Download Invoice" at bounding box center [387, 63] width 441 height 16
click at [210, 64] on div "Invoice ID: 0999C3E6" at bounding box center [194, 63] width 54 height 9
copy div "0999C3E6"
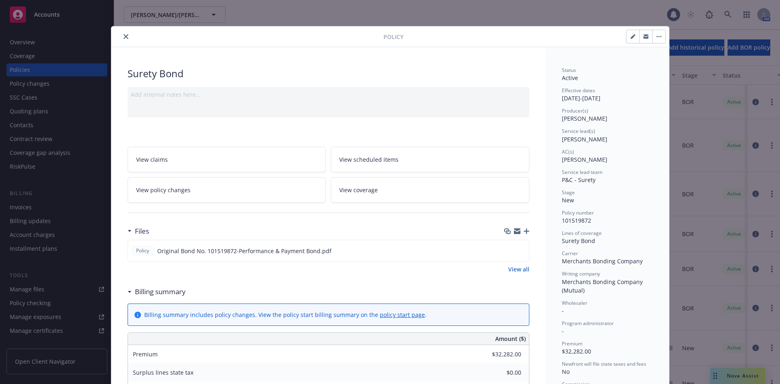
click at [722, 370] on div "Policy Surety Bond Add internal notes here... View claims View scheduled items …" at bounding box center [390, 192] width 780 height 384
click at [724, 374] on div "Policy Surety Bond Add internal notes here... View claims View scheduled items …" at bounding box center [390, 192] width 780 height 384
drag, startPoint x: 745, startPoint y: 378, endPoint x: 303, endPoint y: 170, distance: 488.4
click at [706, 355] on div "Policy Surety Bond Add internal notes here... View claims View scheduled items …" at bounding box center [390, 192] width 780 height 384
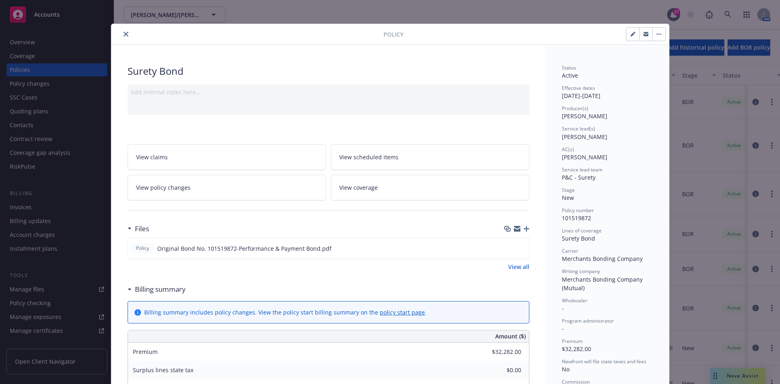
click at [117, 35] on div at bounding box center [249, 34] width 269 height 10
click at [123, 34] on icon "close" at bounding box center [125, 34] width 5 height 5
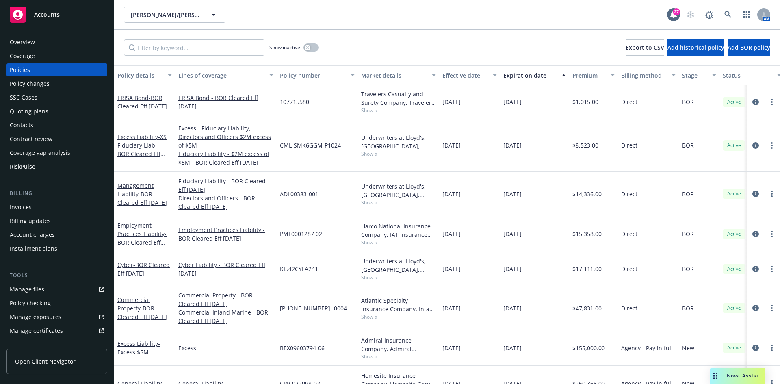
click at [721, 372] on div "Nova Assist" at bounding box center [742, 375] width 45 height 7
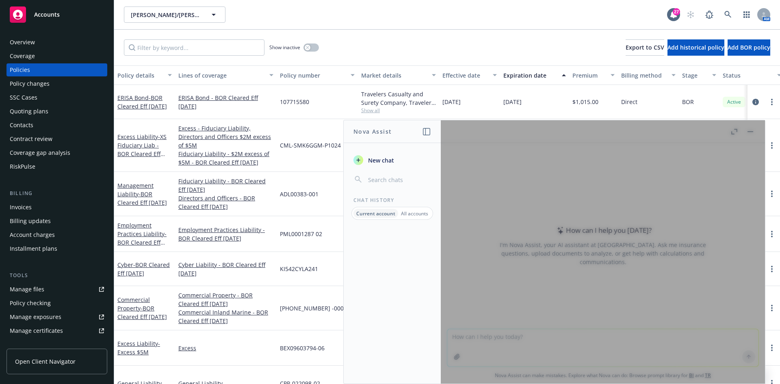
click at [465, 337] on div at bounding box center [603, 251] width 324 height 263
click at [373, 152] on div "New chat Chat History Current account All accounts" at bounding box center [392, 264] width 97 height 237
click at [376, 156] on span "New chat" at bounding box center [380, 160] width 28 height 9
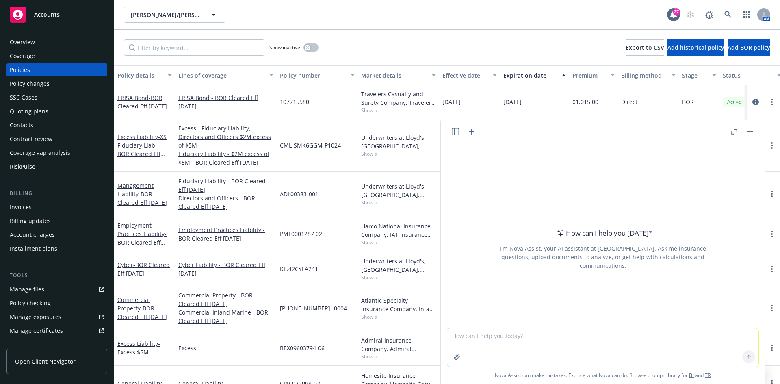
click at [487, 349] on textarea at bounding box center [602, 347] width 311 height 38
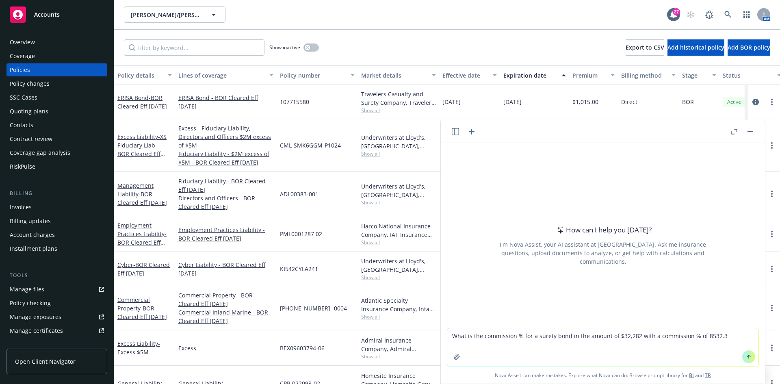
type textarea "What is the commission % for a surety bond in the amount of $32,282 with a comm…"
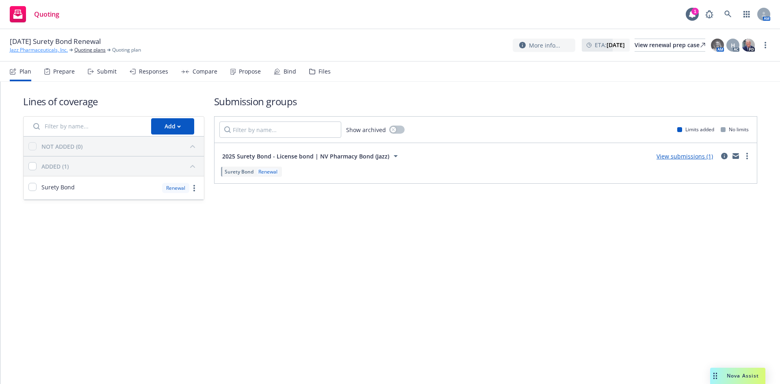
click at [41, 49] on link "Jazz Pharmaceuticals, Inc." at bounding box center [39, 49] width 58 height 7
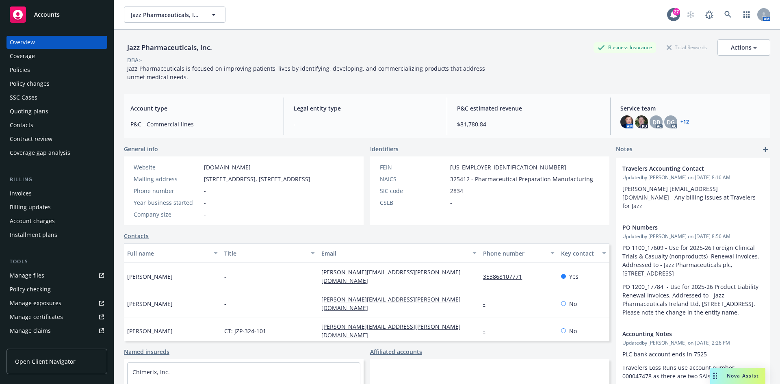
click at [56, 191] on div "Invoices" at bounding box center [57, 193] width 94 height 13
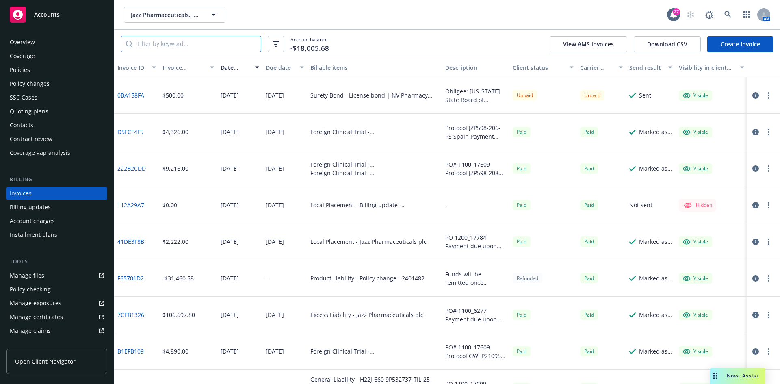
click at [148, 50] on input "search" at bounding box center [196, 43] width 128 height 15
click at [15, 72] on div "Policies" at bounding box center [20, 69] width 20 height 13
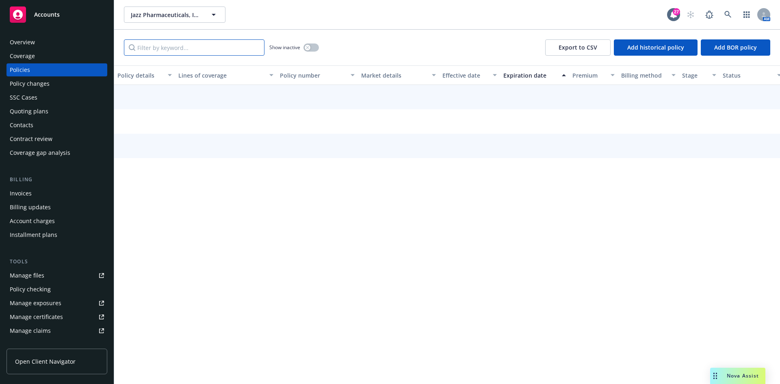
click at [156, 47] on input "Filter by keyword..." at bounding box center [194, 47] width 141 height 16
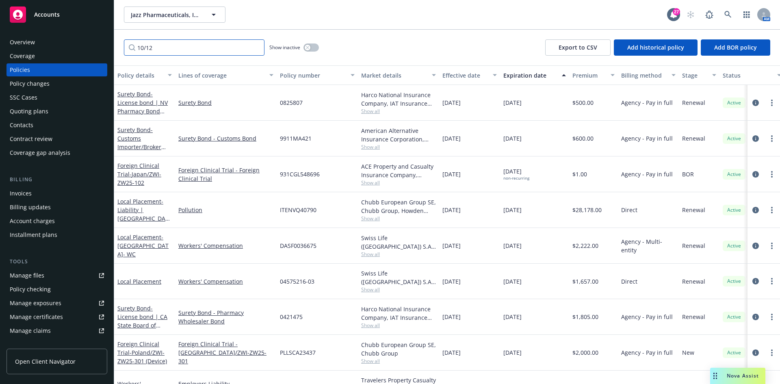
type input "10/12"
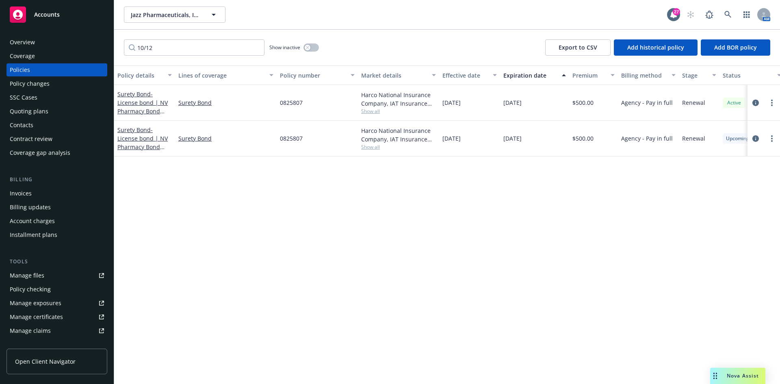
click at [36, 113] on div "Quoting plans" at bounding box center [29, 111] width 39 height 13
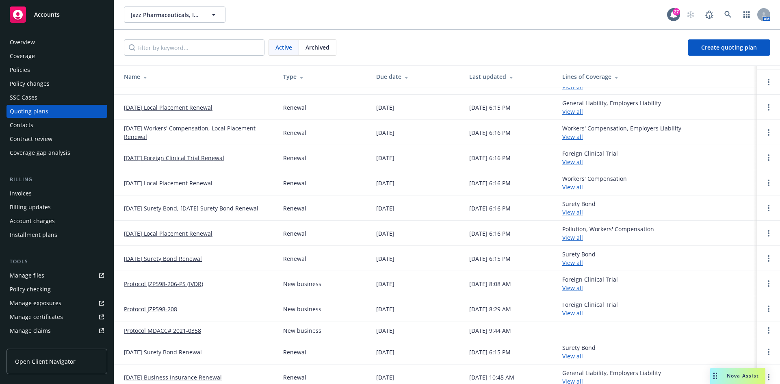
scroll to position [81, 0]
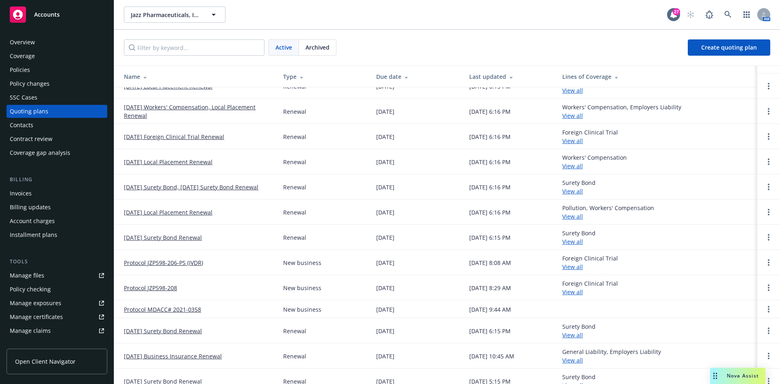
click at [145, 37] on div "Active Archived Create quoting plan" at bounding box center [447, 48] width 666 height 36
click at [149, 46] on input "Filter by keyword..." at bounding box center [194, 47] width 141 height 16
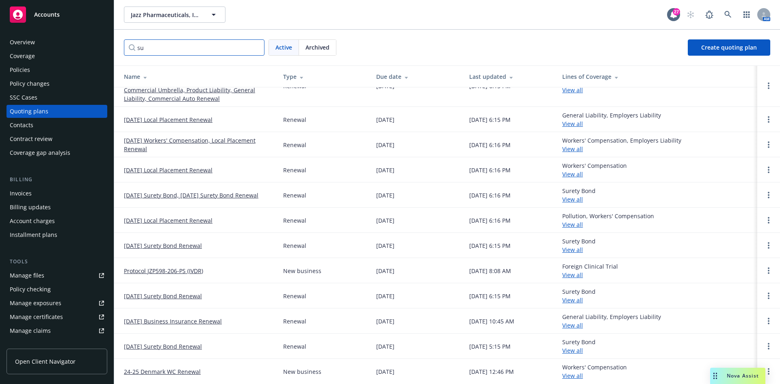
scroll to position [0, 0]
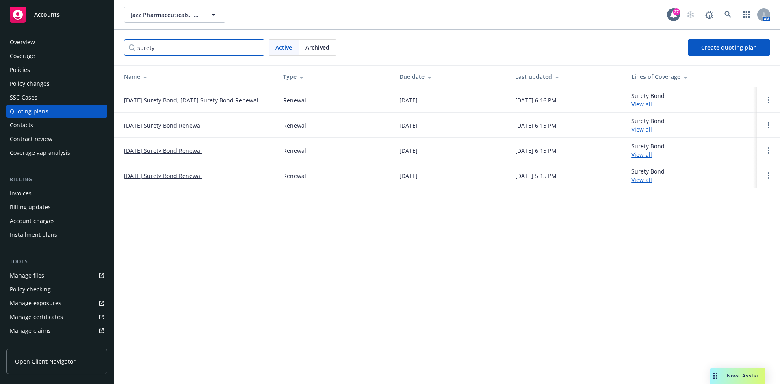
type input "surety"
click at [766, 148] on link "Open options" at bounding box center [769, 150] width 10 height 10
click at [714, 144] on span "Archive" at bounding box center [711, 144] width 40 height 8
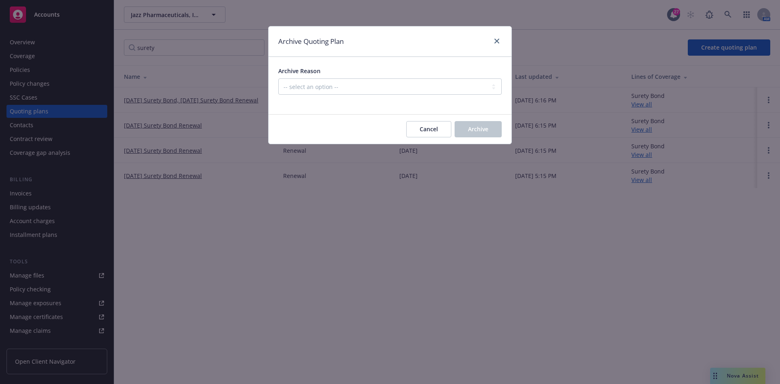
click at [324, 78] on div "Archive Reason -- select an option -- All policies in this renewal plan are aut…" at bounding box center [389, 81] width 223 height 28
click at [329, 90] on select "-- select an option -- All policies in this renewal plan are auto-renewed Creat…" at bounding box center [389, 86] width 223 height 16
select select "ARCHIVED_RENEWAL_POLICY_AUTO_RENEWED"
click at [278, 78] on select "-- select an option -- All policies in this renewal plan are auto-renewed Creat…" at bounding box center [389, 86] width 223 height 16
click at [477, 125] on span "Archive" at bounding box center [478, 129] width 20 height 8
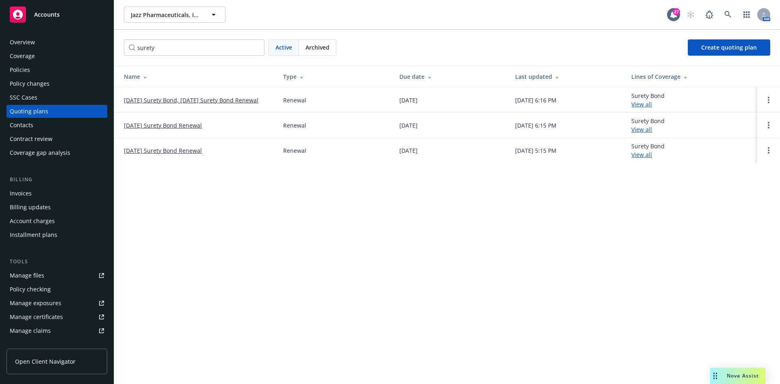
click at [33, 71] on div "Policies" at bounding box center [57, 69] width 94 height 13
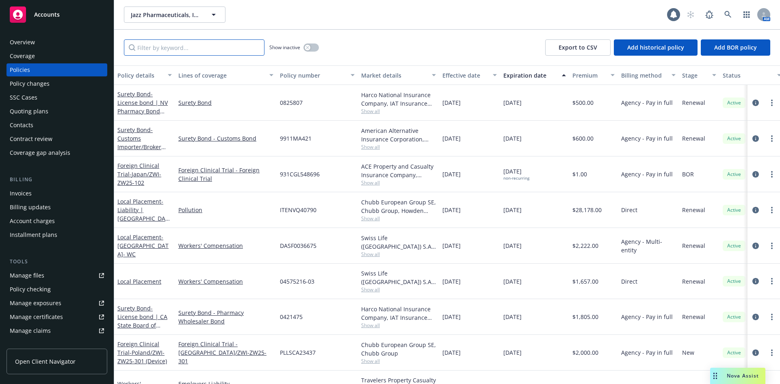
click at [162, 45] on input "Filter by keyword..." at bounding box center [194, 47] width 141 height 16
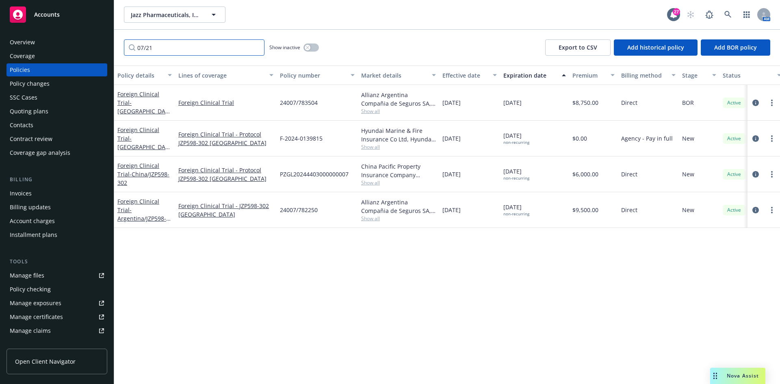
type input "07/21"
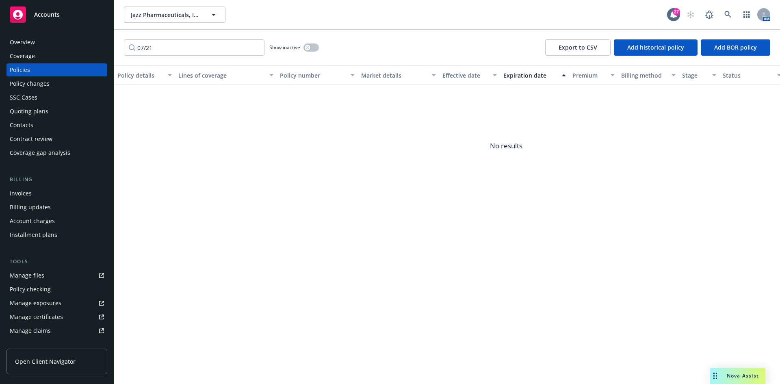
click at [299, 46] on span "Show inactive" at bounding box center [284, 47] width 31 height 7
click at [304, 46] on button "button" at bounding box center [310, 47] width 15 height 8
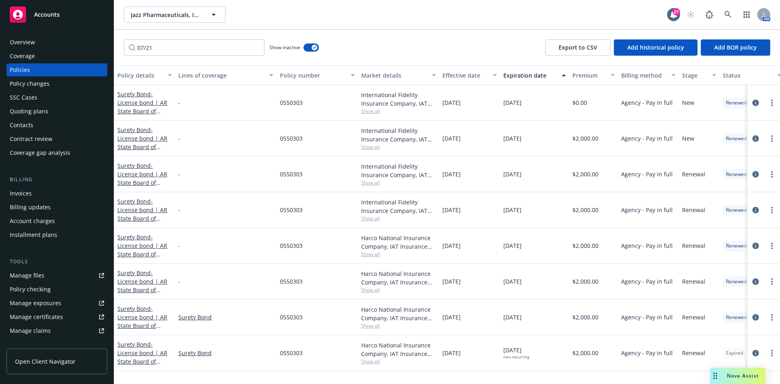
click at [52, 97] on div "SSC Cases" at bounding box center [57, 97] width 94 height 13
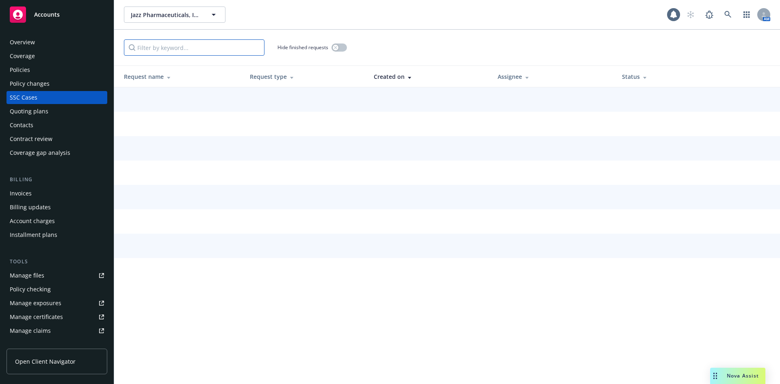
click at [162, 54] on input "Filter by keyword..." at bounding box center [194, 47] width 141 height 16
type input "07/21"
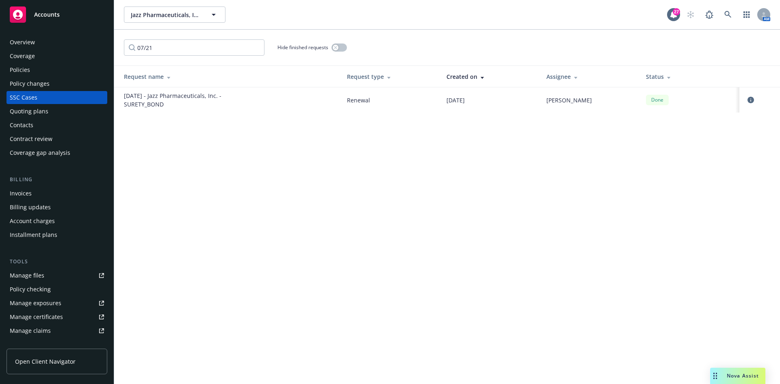
click at [37, 84] on div "Policy changes" at bounding box center [30, 83] width 40 height 13
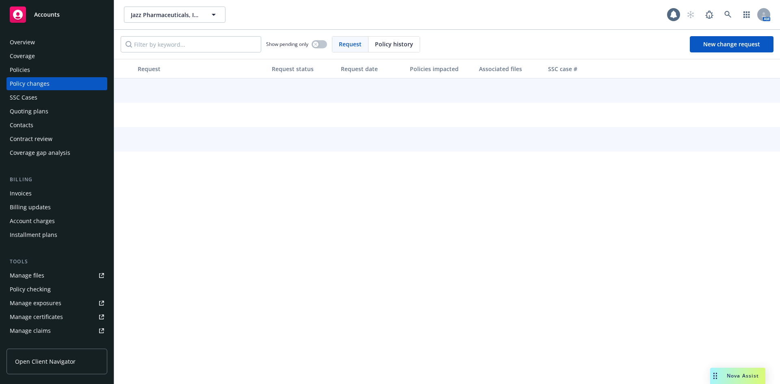
click at [40, 109] on div "Quoting plans" at bounding box center [29, 111] width 39 height 13
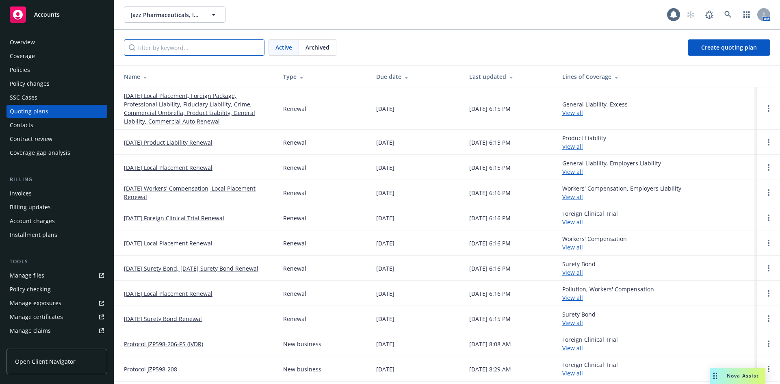
click at [202, 46] on input "Filter by keyword..." at bounding box center [194, 47] width 141 height 16
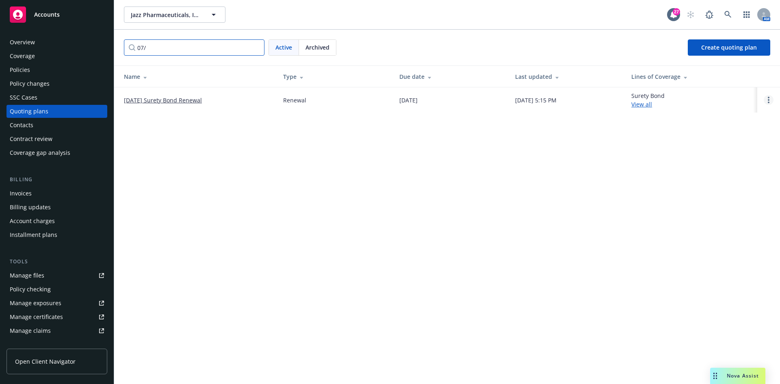
type input "07/"
click at [767, 98] on link "Open options" at bounding box center [769, 100] width 10 height 10
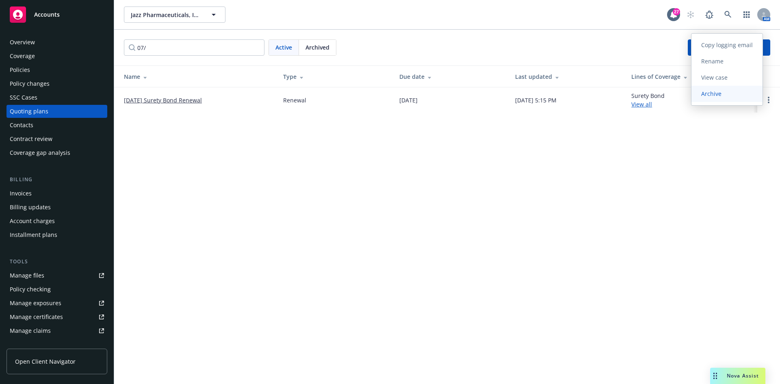
click at [728, 98] on link "Archive" at bounding box center [726, 94] width 71 height 16
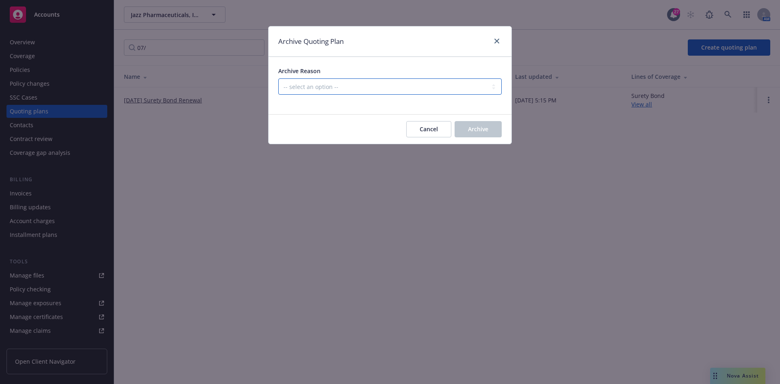
drag, startPoint x: 316, startPoint y: 78, endPoint x: 316, endPoint y: 83, distance: 4.5
click at [316, 78] on select "-- select an option -- All policies in this renewal plan are auto-renewed Creat…" at bounding box center [389, 86] width 223 height 16
select select "ARCHIVED_RENEWAL_POLICY_AUTO_RENEWED"
click at [278, 78] on select "-- select an option -- All policies in this renewal plan are auto-renewed Creat…" at bounding box center [389, 86] width 223 height 16
click at [496, 133] on button "Archive" at bounding box center [478, 129] width 47 height 16
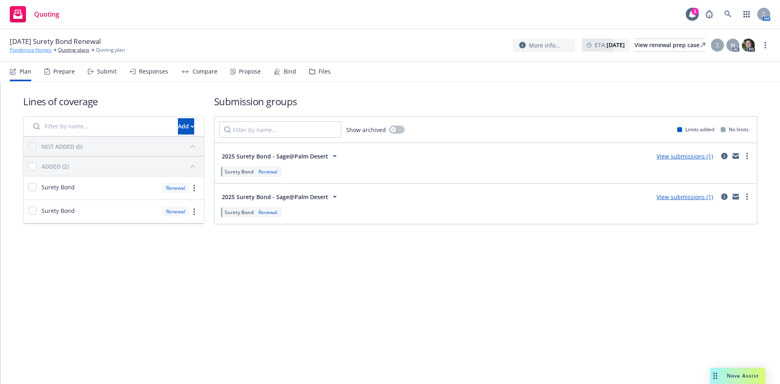
click at [45, 50] on link "Ponderosa Homes" at bounding box center [31, 49] width 42 height 7
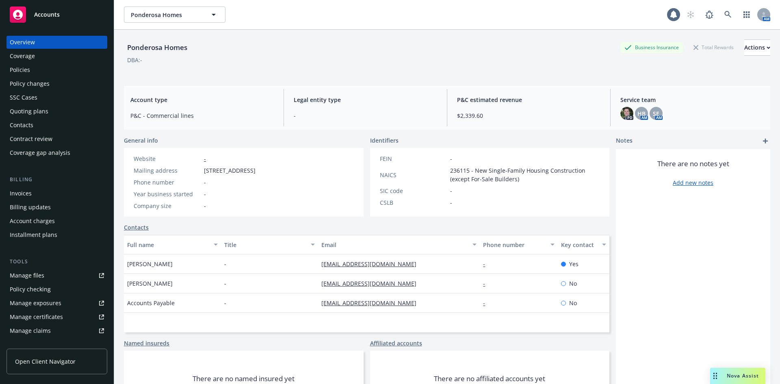
drag, startPoint x: 28, startPoint y: 77, endPoint x: 30, endPoint y: 67, distance: 9.4
click at [28, 76] on div "Overview Coverage Policies Policy changes SSC Cases Quoting plans Contacts Cont…" at bounding box center [56, 97] width 101 height 123
click at [30, 67] on div "Policies" at bounding box center [57, 69] width 94 height 13
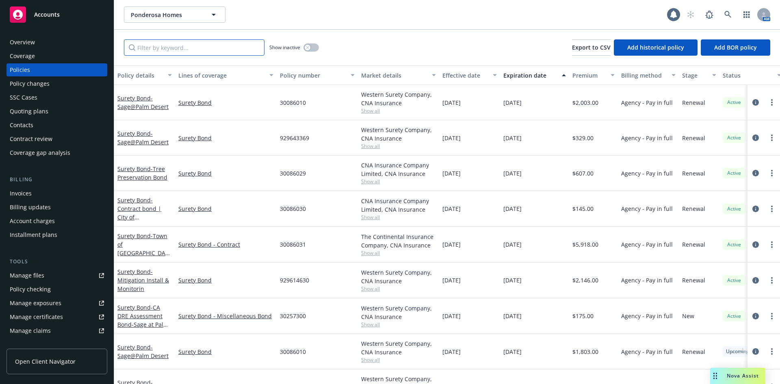
click at [180, 49] on input "Filter by keyword..." at bounding box center [194, 47] width 141 height 16
type input "4"
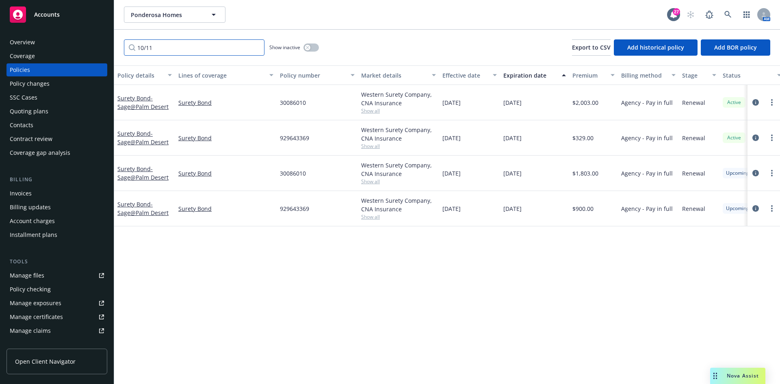
type input "10/11"
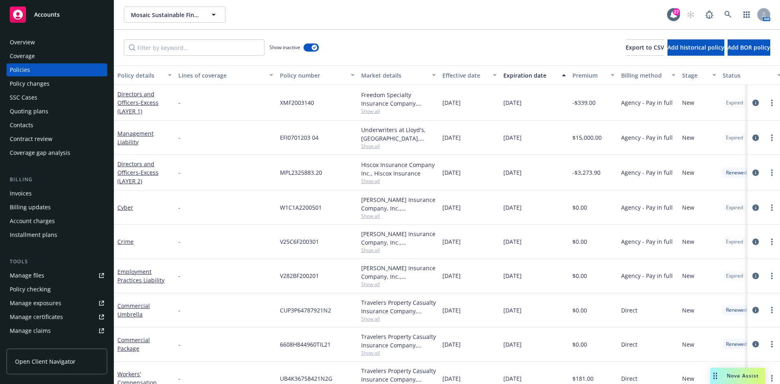
drag, startPoint x: 64, startPoint y: 15, endPoint x: 0, endPoint y: 34, distance: 66.3
click at [64, 15] on div "Accounts" at bounding box center [57, 14] width 94 height 16
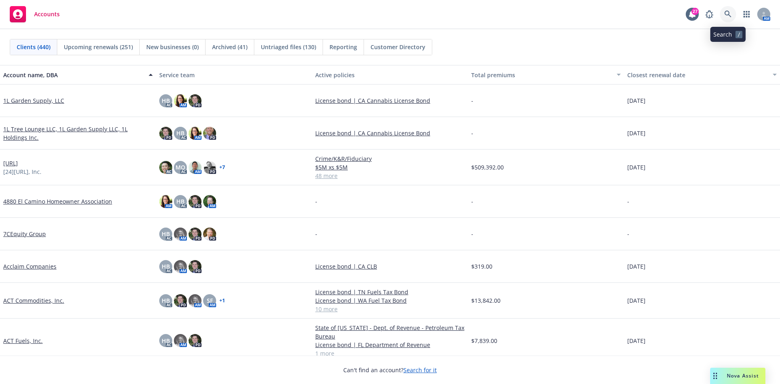
click at [728, 15] on icon at bounding box center [727, 14] width 7 height 7
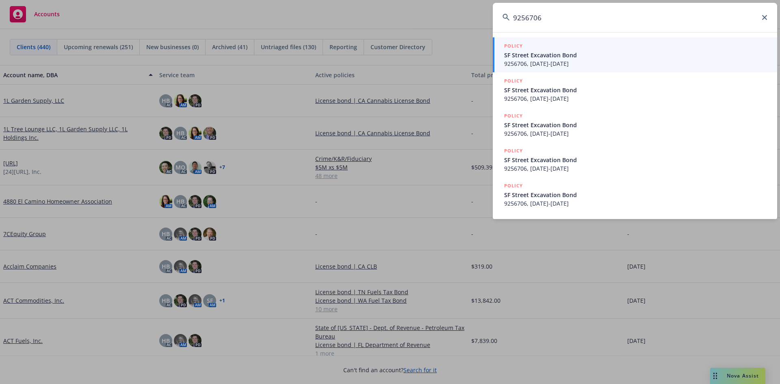
type input "9256706"
click at [549, 58] on span "SF Street Excavation Bond" at bounding box center [635, 55] width 263 height 9
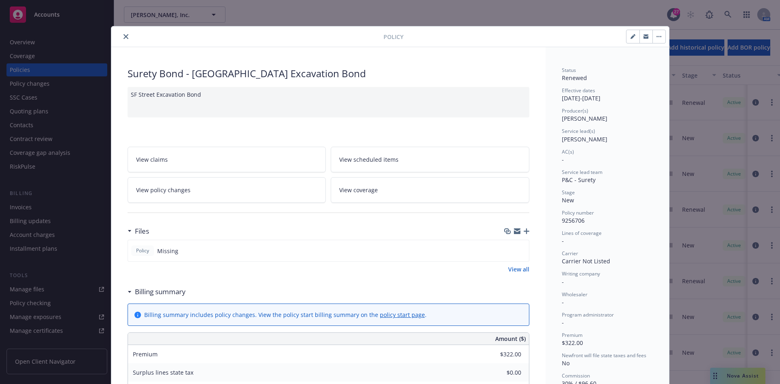
click at [123, 37] on icon "close" at bounding box center [125, 36] width 5 height 5
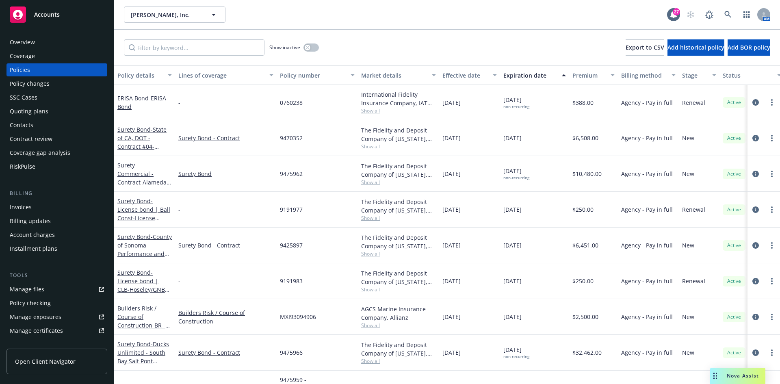
click at [34, 206] on div "Invoices" at bounding box center [57, 207] width 94 height 13
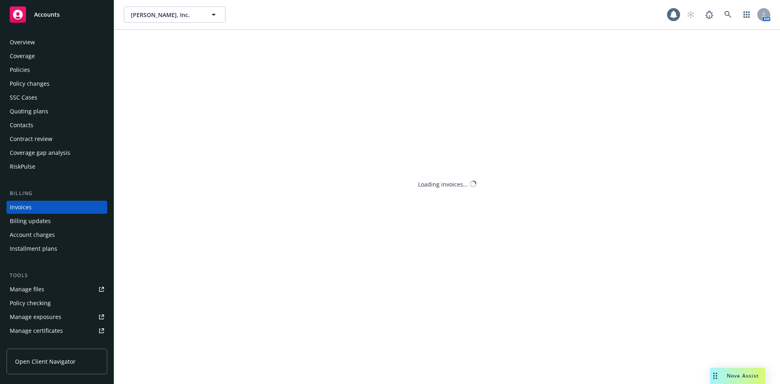
scroll to position [2, 0]
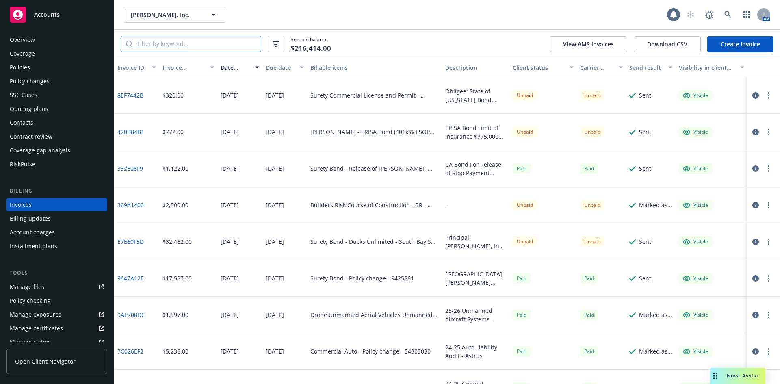
click at [186, 39] on input "search" at bounding box center [196, 43] width 128 height 15
paste input "9256706"
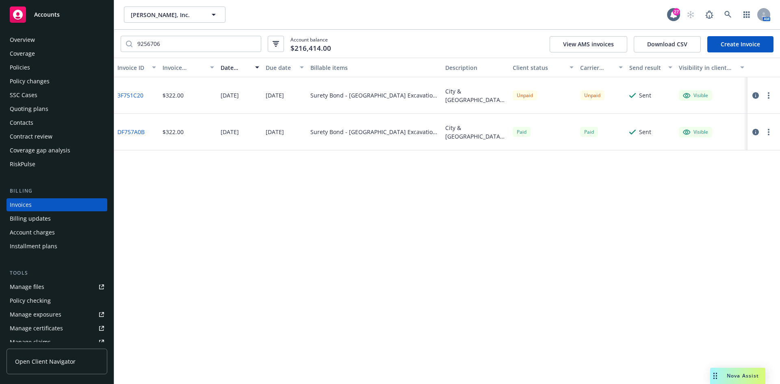
click at [173, 96] on div "$322.00" at bounding box center [172, 95] width 21 height 9
drag, startPoint x: 147, startPoint y: 97, endPoint x: 116, endPoint y: 97, distance: 31.7
click at [116, 97] on div "3F751C20" at bounding box center [136, 95] width 45 height 37
copy link "3F751C20"
click at [185, 37] on input "9256706" at bounding box center [196, 43] width 128 height 15
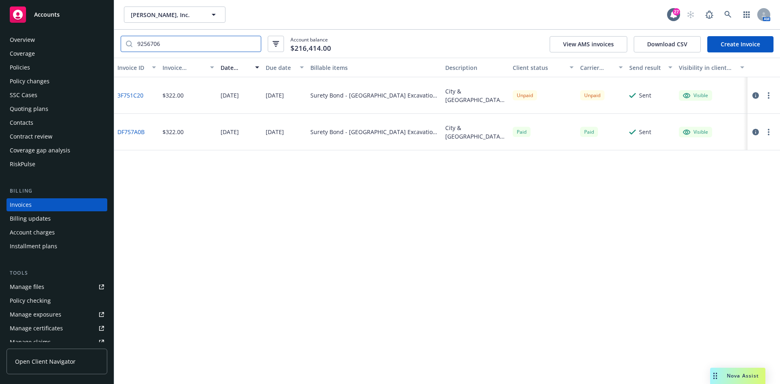
click at [185, 37] on input "9256706" at bounding box center [196, 43] width 128 height 15
paste input "42589"
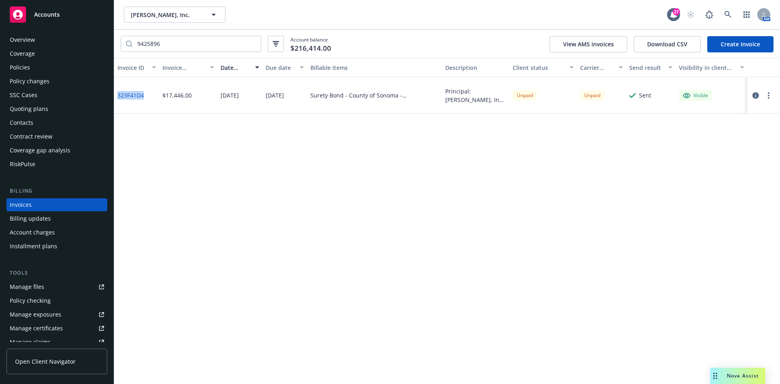
drag, startPoint x: 149, startPoint y: 97, endPoint x: 118, endPoint y: 98, distance: 30.9
click at [118, 98] on div "323F41D4" at bounding box center [136, 95] width 45 height 37
copy link "323F41D4"
click at [291, 235] on div "Invoice ID Invoice amount Date issued Due date Billable items Description Clien…" at bounding box center [447, 221] width 666 height 326
drag, startPoint x: 202, startPoint y: 54, endPoint x: 200, endPoint y: 50, distance: 4.7
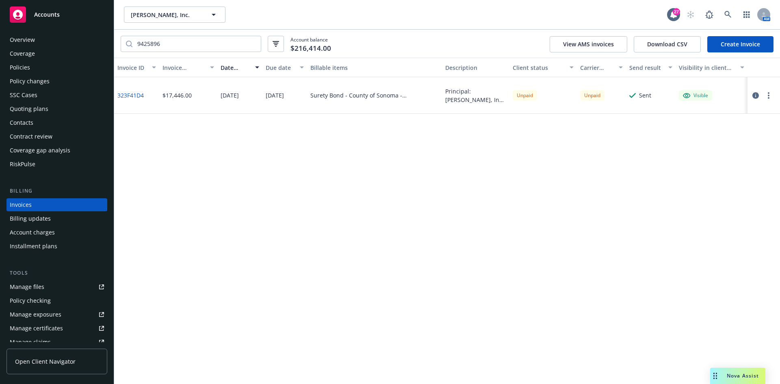
click at [202, 54] on div "9425896 Account balance $216,414.00 View AMS invoices Download CSV Create Invoi…" at bounding box center [447, 44] width 666 height 28
click at [199, 48] on input "9425896" at bounding box center [196, 43] width 128 height 15
paste input "75966"
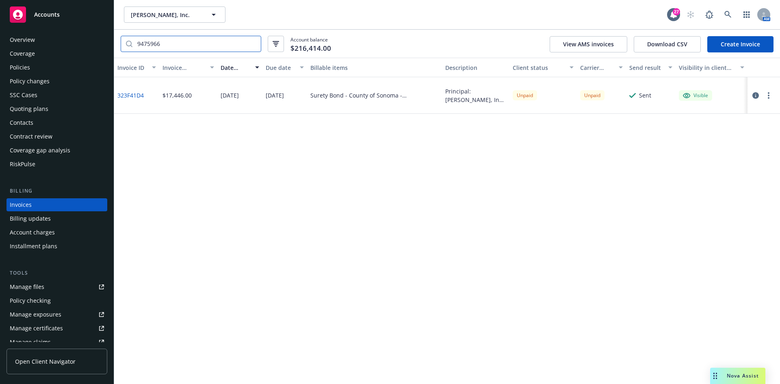
type input "9475966"
drag, startPoint x: 147, startPoint y: 94, endPoint x: 122, endPoint y: 94, distance: 25.2
click at [122, 94] on div "E7E60F5D" at bounding box center [136, 95] width 45 height 37
click at [145, 95] on div "E7E60F5D" at bounding box center [136, 95] width 45 height 37
click at [81, 24] on link "Accounts" at bounding box center [56, 14] width 101 height 23
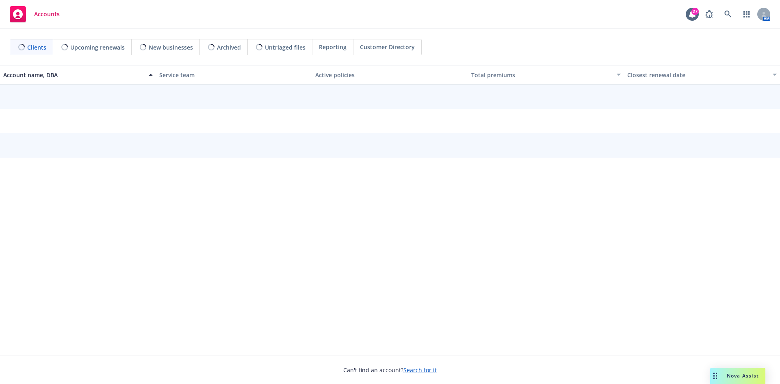
click at [737, 14] on div "AM" at bounding box center [735, 14] width 69 height 16
click at [730, 16] on icon at bounding box center [727, 14] width 7 height 7
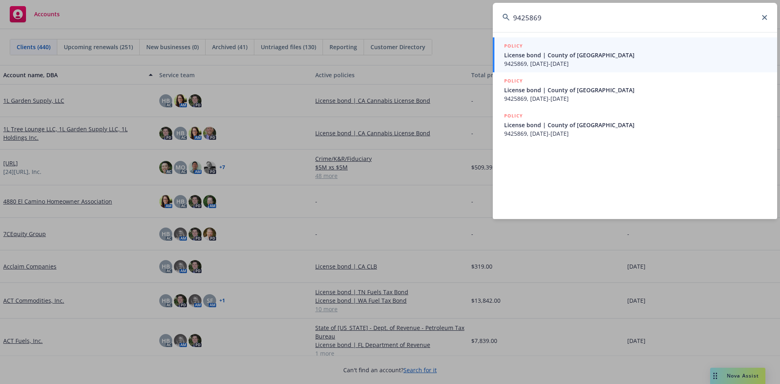
type input "9425869"
click at [622, 61] on span "9425869, [DATE]-[DATE]" at bounding box center [635, 63] width 263 height 9
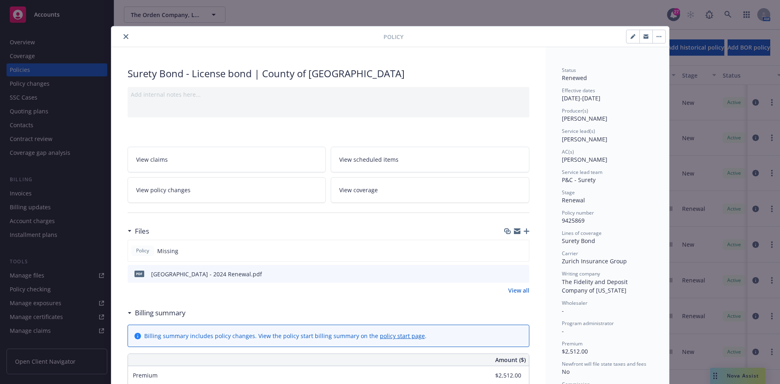
click at [125, 34] on button "close" at bounding box center [126, 37] width 10 height 10
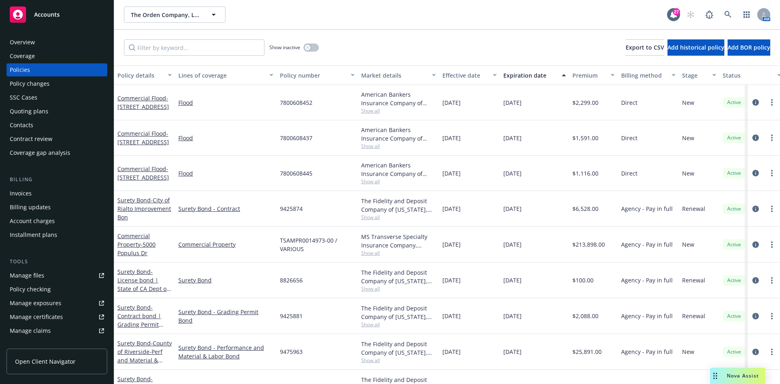
click at [32, 188] on div "Invoices" at bounding box center [57, 193] width 94 height 13
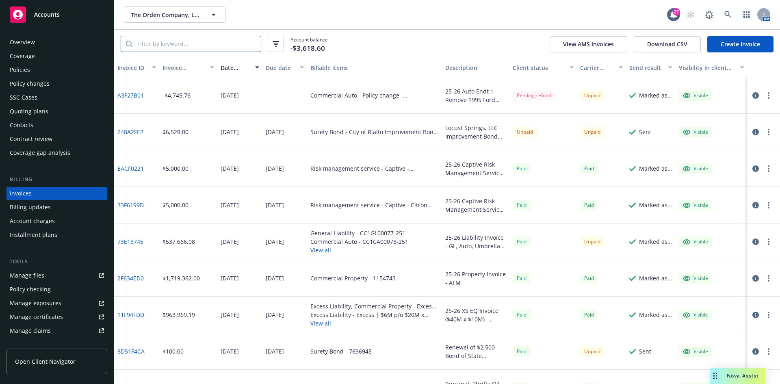
click at [175, 43] on input "search" at bounding box center [196, 43] width 128 height 15
paste input "9425869"
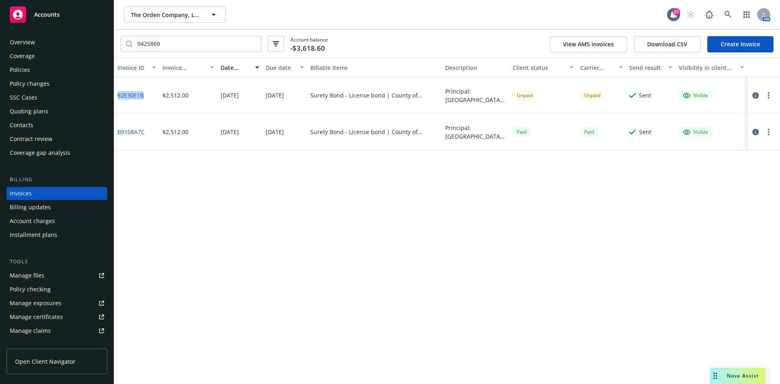
drag, startPoint x: 147, startPoint y: 98, endPoint x: 119, endPoint y: 100, distance: 27.7
click at [119, 100] on div "92E30E1B" at bounding box center [136, 95] width 45 height 37
copy link "92E30E1B"
click at [764, 99] on div at bounding box center [762, 96] width 23 height 10
click at [765, 98] on button "button" at bounding box center [769, 96] width 10 height 10
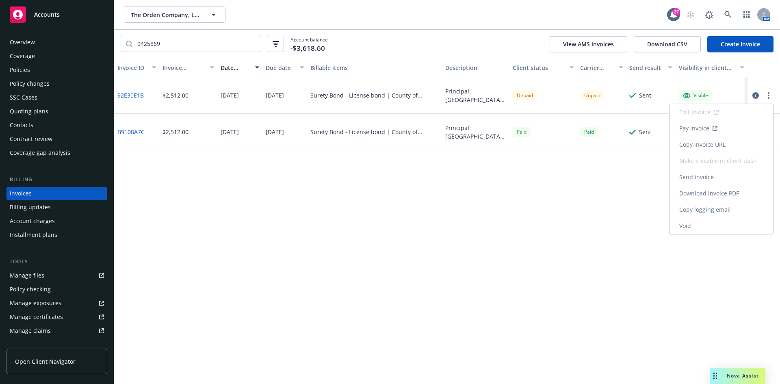
click at [714, 195] on link "Download invoice PDF" at bounding box center [721, 193] width 104 height 16
click at [168, 49] on input "9425869" at bounding box center [196, 43] width 128 height 15
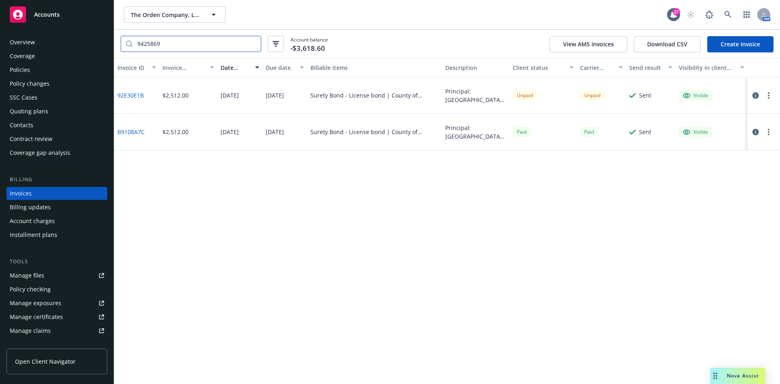
paste input "8"
type input "9425868"
click at [768, 96] on icon "button" at bounding box center [769, 95] width 2 height 6
click at [715, 199] on link "Download invoice PDF" at bounding box center [721, 193] width 104 height 16
